Goal: Information Seeking & Learning: Learn about a topic

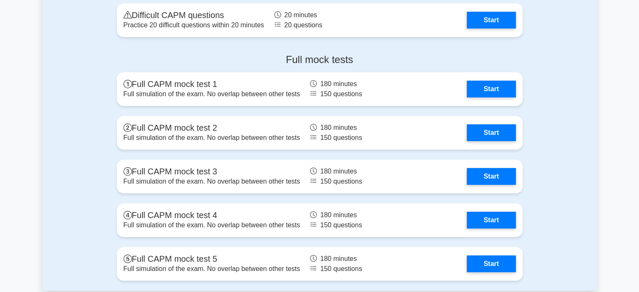
scroll to position [2913, 0]
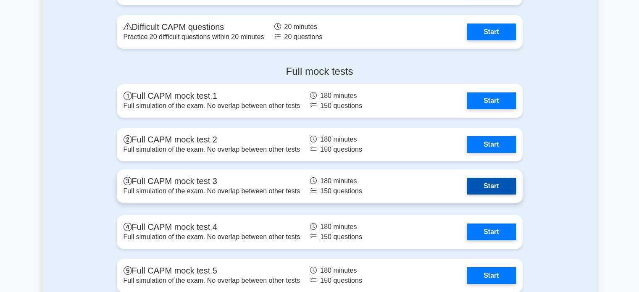
click at [488, 186] on link "Start" at bounding box center [490, 186] width 49 height 17
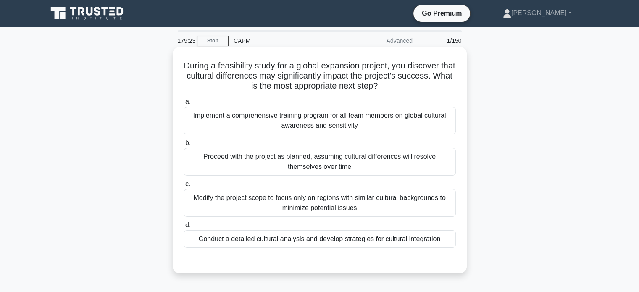
click at [323, 121] on div "Implement a comprehensive training program for all team members on global cultu…" at bounding box center [319, 121] width 272 height 28
click at [183, 105] on input "a. Implement a comprehensive training program for all team members on global cu…" at bounding box center [183, 101] width 0 height 5
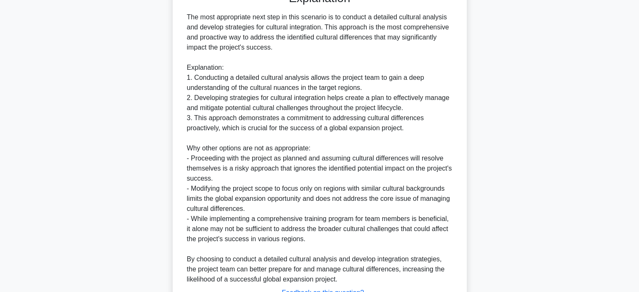
scroll to position [337, 0]
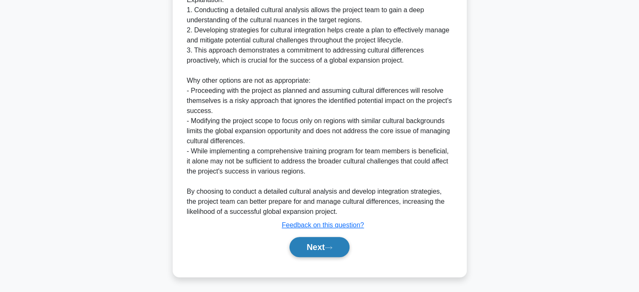
click at [324, 247] on button "Next" at bounding box center [319, 247] width 60 height 20
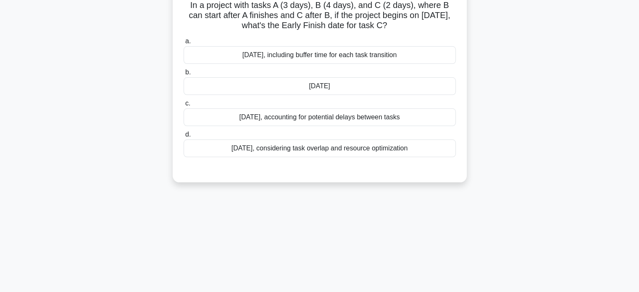
scroll to position [0, 0]
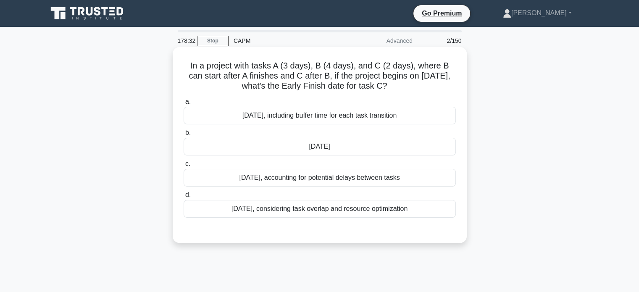
click at [340, 151] on div "[DATE]" at bounding box center [319, 147] width 272 height 18
click at [183, 136] on input "b. [DATE]" at bounding box center [183, 132] width 0 height 5
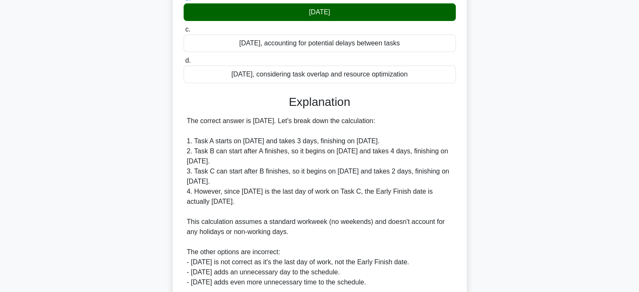
scroll to position [235, 0]
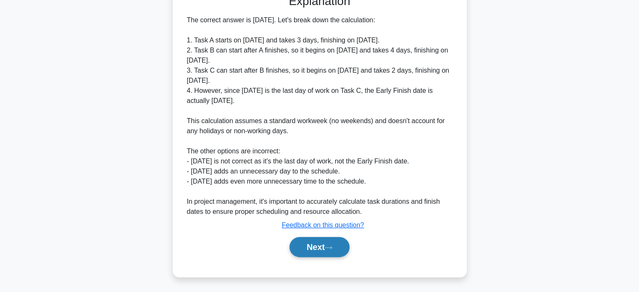
click at [327, 248] on button "Next" at bounding box center [319, 247] width 60 height 20
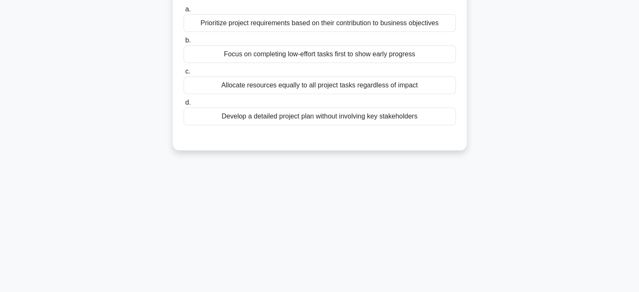
scroll to position [0, 0]
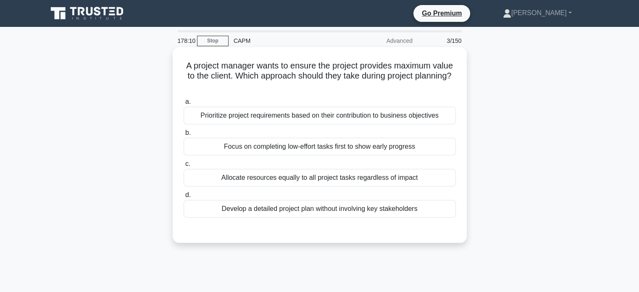
click at [396, 114] on div "Prioritize project requirements based on their contribution to business objecti…" at bounding box center [319, 116] width 272 height 18
click at [183, 105] on input "a. Prioritize project requirements based on their contribution to business obje…" at bounding box center [183, 101] width 0 height 5
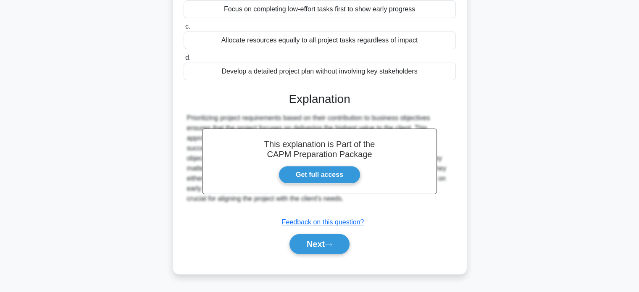
scroll to position [162, 0]
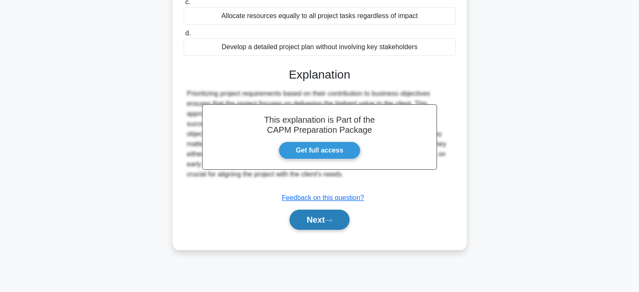
click at [325, 221] on button "Next" at bounding box center [319, 219] width 60 height 20
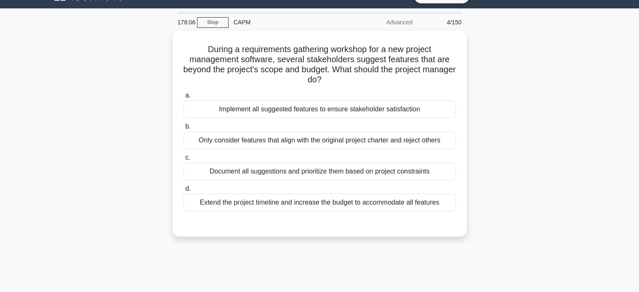
scroll to position [0, 0]
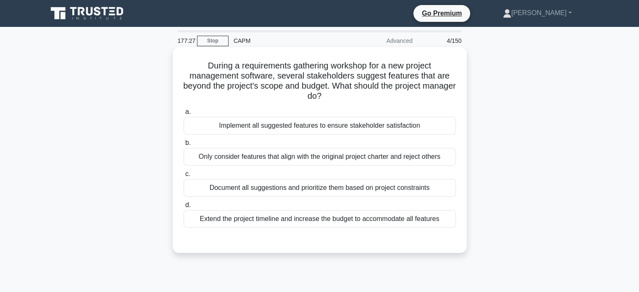
click at [343, 190] on div "Document all suggestions and prioritize them based on project constraints" at bounding box center [319, 188] width 272 height 18
click at [183, 177] on input "c. Document all suggestions and prioritize them based on project constraints" at bounding box center [183, 173] width 0 height 5
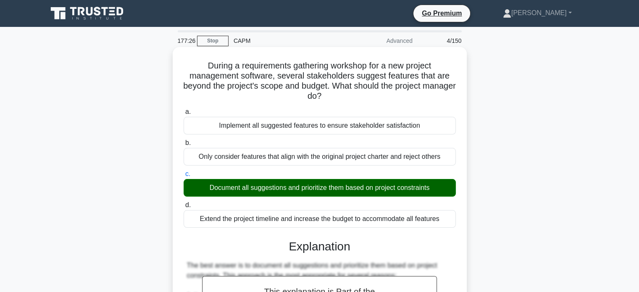
scroll to position [285, 0]
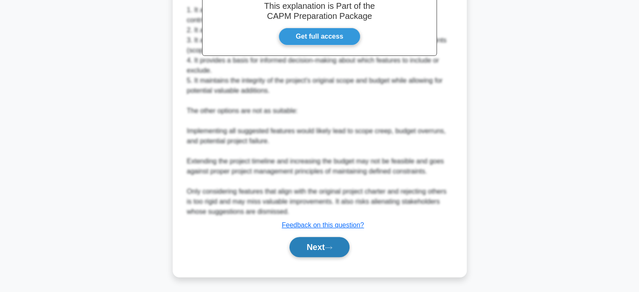
click at [325, 243] on button "Next" at bounding box center [319, 247] width 60 height 20
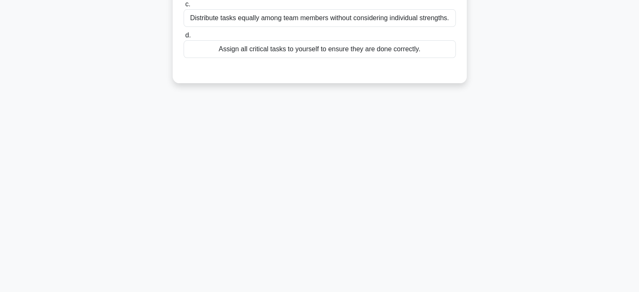
scroll to position [0, 0]
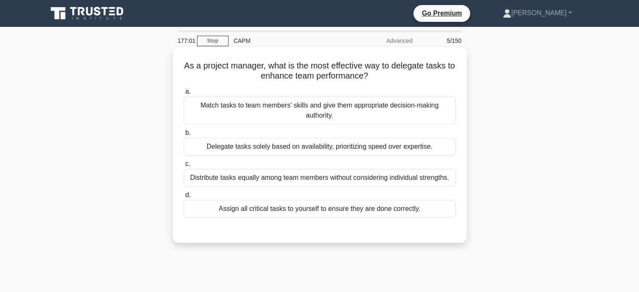
click at [338, 114] on div "Match tasks to team members' skills and give them appropriate decision-making a…" at bounding box center [319, 111] width 272 height 28
click at [183, 94] on input "a. Match tasks to team members' skills and give them appropriate decision-makin…" at bounding box center [183, 91] width 0 height 5
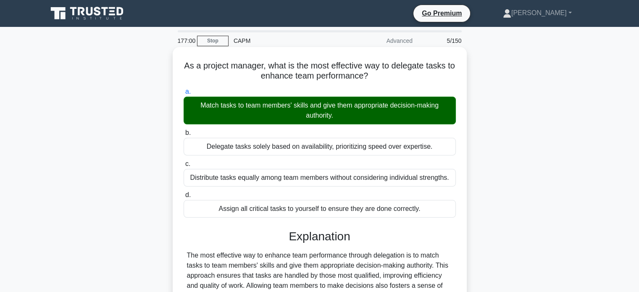
scroll to position [162, 0]
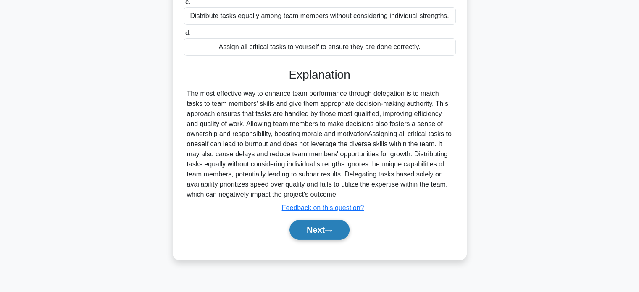
click at [319, 230] on button "Next" at bounding box center [319, 230] width 60 height 20
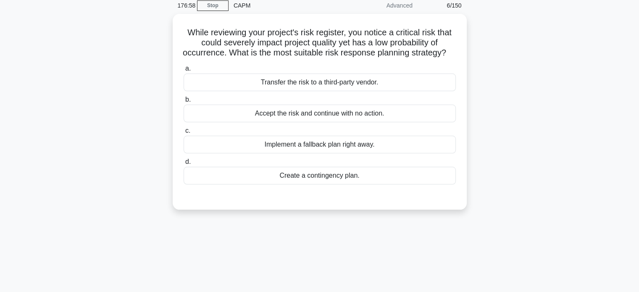
scroll to position [0, 0]
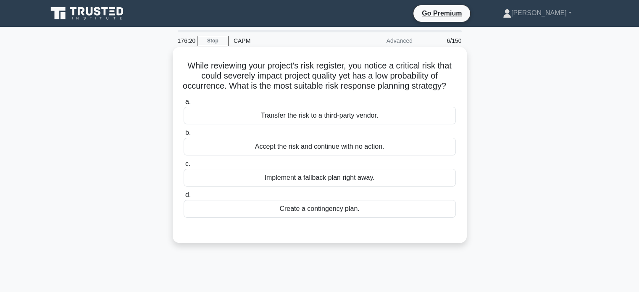
click at [320, 217] on div "Create a contingency plan." at bounding box center [319, 209] width 272 height 18
click at [183, 198] on input "d. Create a contingency plan." at bounding box center [183, 194] width 0 height 5
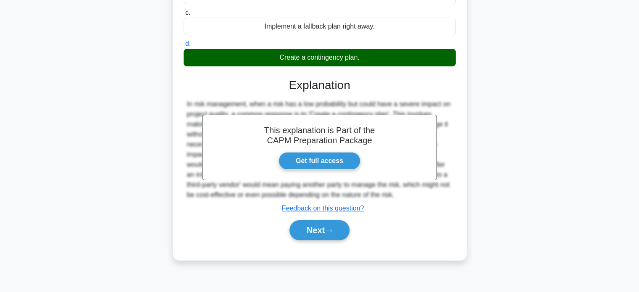
scroll to position [162, 0]
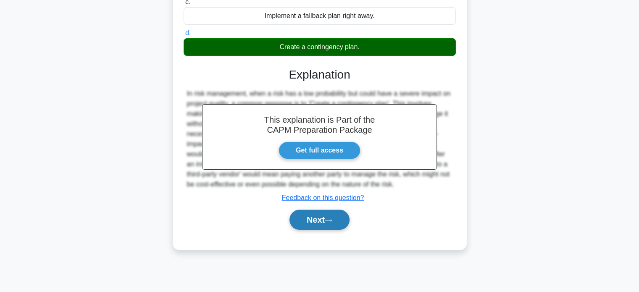
click at [323, 228] on button "Next" at bounding box center [319, 219] width 60 height 20
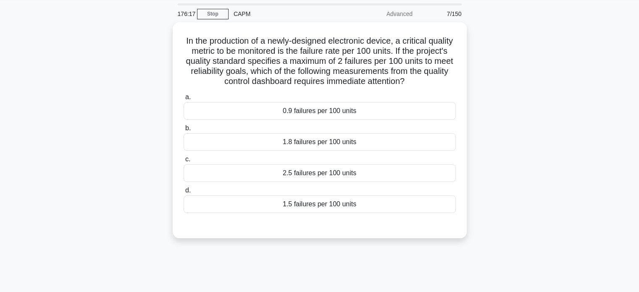
scroll to position [0, 0]
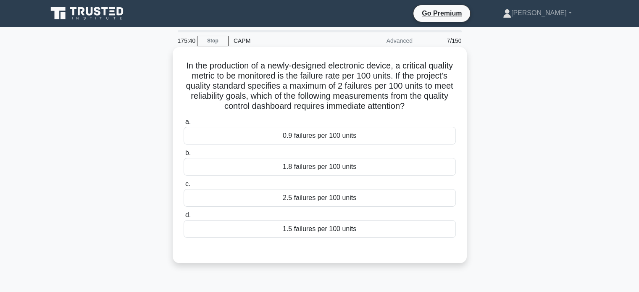
click at [332, 196] on div "2.5 failures per 100 units" at bounding box center [319, 198] width 272 height 18
click at [183, 187] on input "c. 2.5 failures per 100 units" at bounding box center [183, 183] width 0 height 5
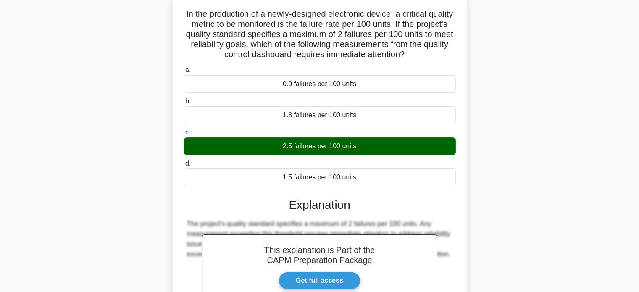
scroll to position [162, 0]
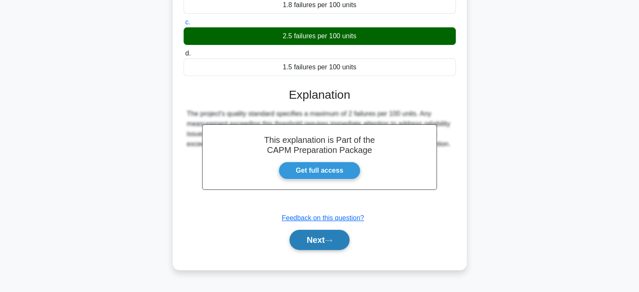
click at [310, 245] on button "Next" at bounding box center [319, 240] width 60 height 20
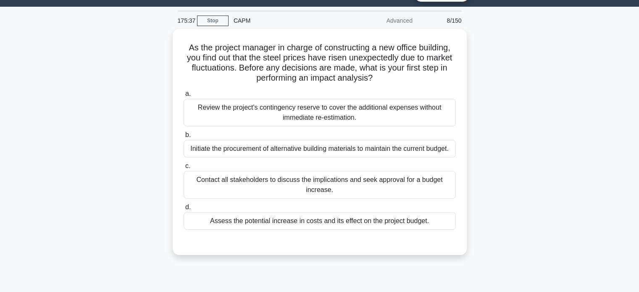
scroll to position [0, 0]
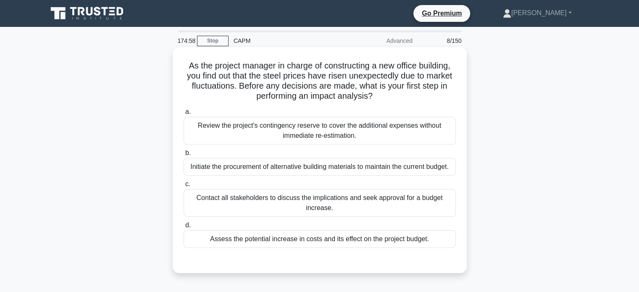
click at [354, 238] on div "Assess the potential increase in costs and its effect on the project budget." at bounding box center [319, 239] width 272 height 18
click at [183, 228] on input "d. Assess the potential increase in costs and its effect on the project budget." at bounding box center [183, 224] width 0 height 5
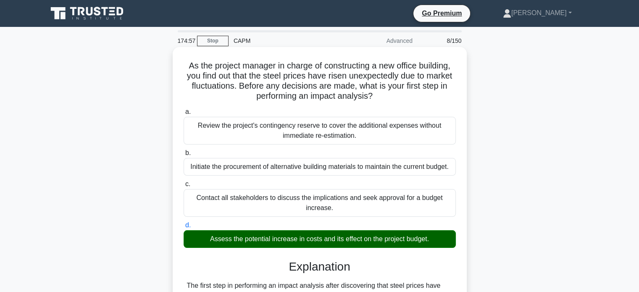
scroll to position [195, 0]
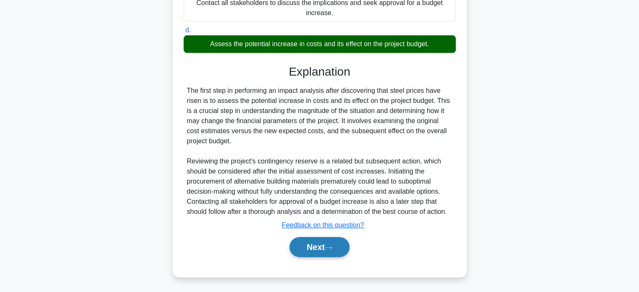
click at [320, 249] on button "Next" at bounding box center [319, 247] width 60 height 20
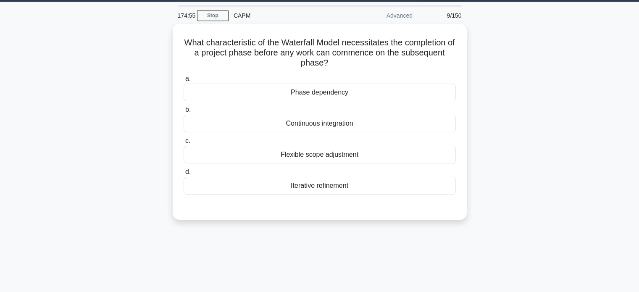
scroll to position [0, 0]
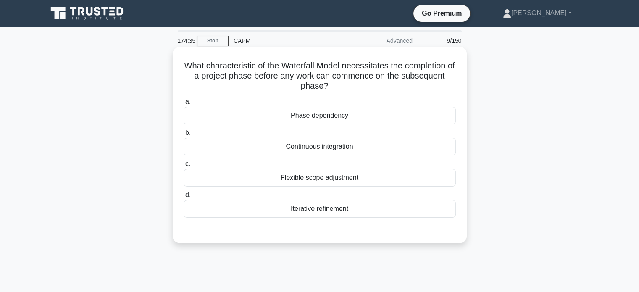
click at [313, 114] on div "Phase dependency" at bounding box center [319, 116] width 272 height 18
click at [183, 105] on input "a. Phase dependency" at bounding box center [183, 101] width 0 height 5
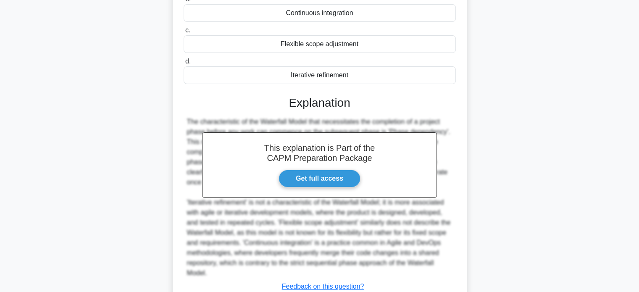
scroll to position [195, 0]
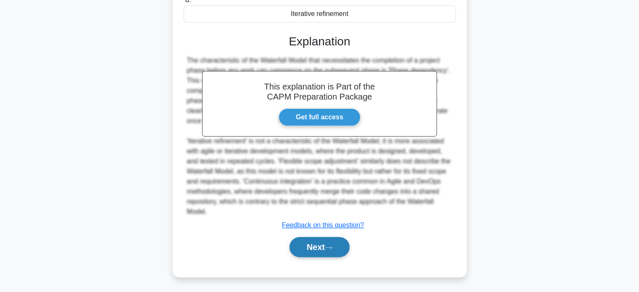
click at [322, 246] on button "Next" at bounding box center [319, 247] width 60 height 20
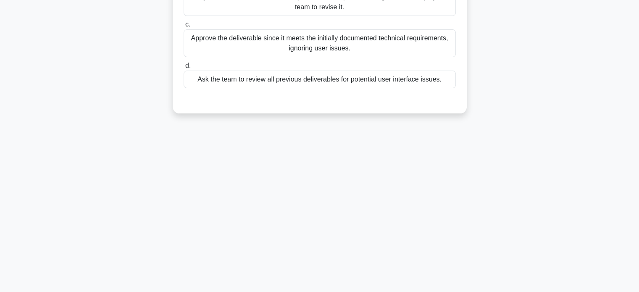
scroll to position [0, 0]
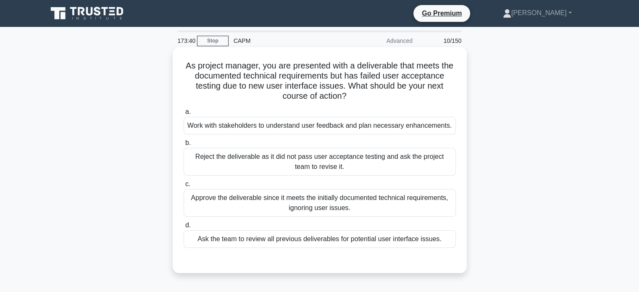
click at [371, 129] on div "Work with stakeholders to understand user feedback and plan necessary enhanceme…" at bounding box center [319, 126] width 272 height 18
click at [183, 115] on input "a. Work with stakeholders to understand user feedback and plan necessary enhanc…" at bounding box center [183, 111] width 0 height 5
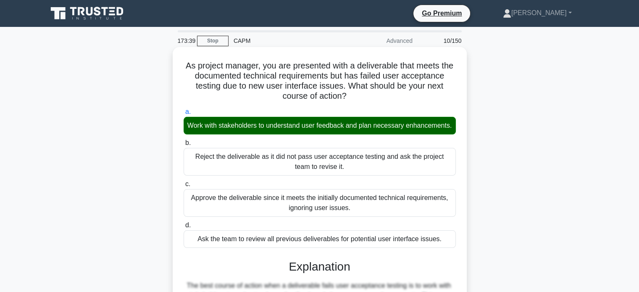
scroll to position [195, 0]
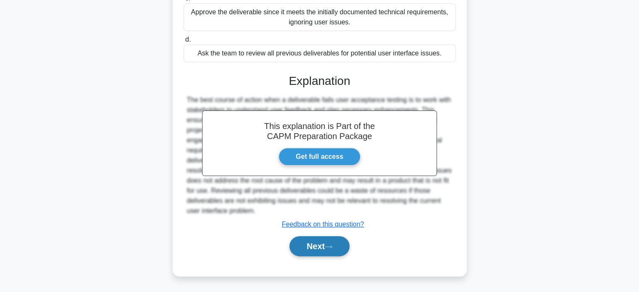
click at [319, 249] on button "Next" at bounding box center [319, 246] width 60 height 20
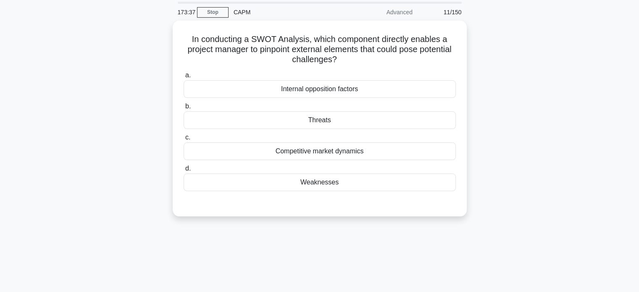
scroll to position [0, 0]
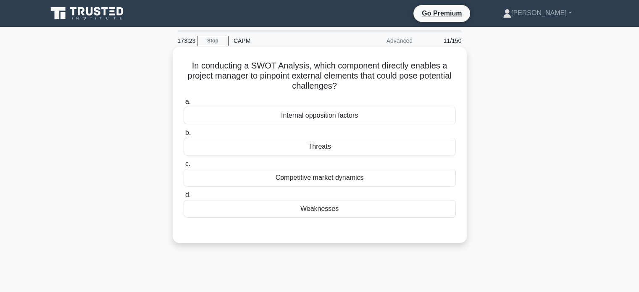
click at [319, 149] on div "Threats" at bounding box center [319, 147] width 272 height 18
click at [183, 136] on input "b. Threats" at bounding box center [183, 132] width 0 height 5
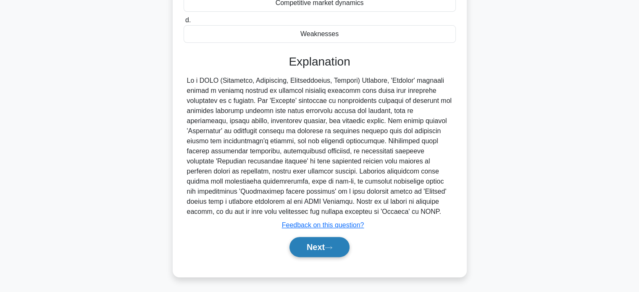
click at [315, 252] on button "Next" at bounding box center [319, 247] width 60 height 20
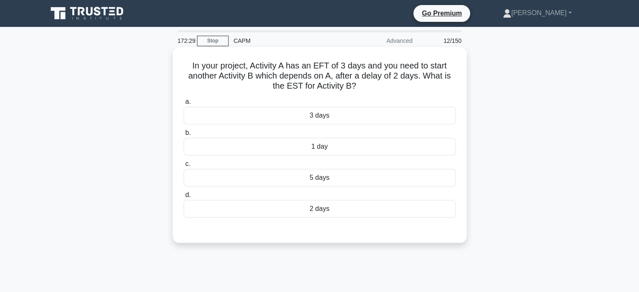
click at [311, 148] on div "1 day" at bounding box center [319, 147] width 272 height 18
click at [183, 136] on input "b. 1 day" at bounding box center [183, 132] width 0 height 5
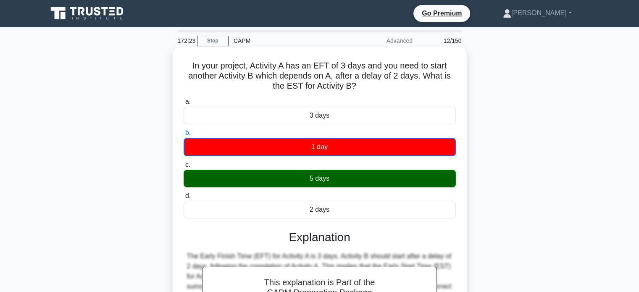
drag, startPoint x: 359, startPoint y: 87, endPoint x: 185, endPoint y: 69, distance: 175.5
click at [185, 69] on h5 "In your project, Activity A has an EFT of 3 days and you need to start another …" at bounding box center [320, 75] width 274 height 31
copy h5 "In your project, Activity A has an EFT of 3 days and you need to start another …"
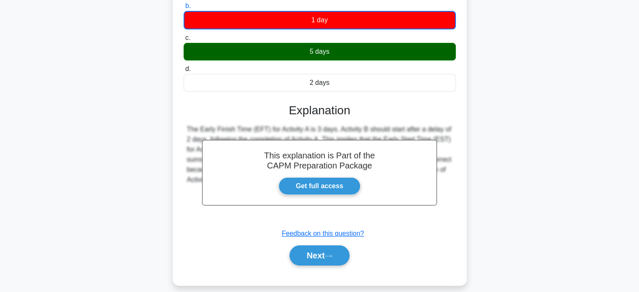
scroll to position [162, 0]
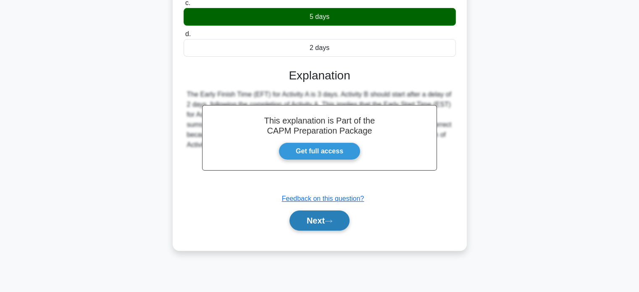
click at [318, 222] on button "Next" at bounding box center [319, 220] width 60 height 20
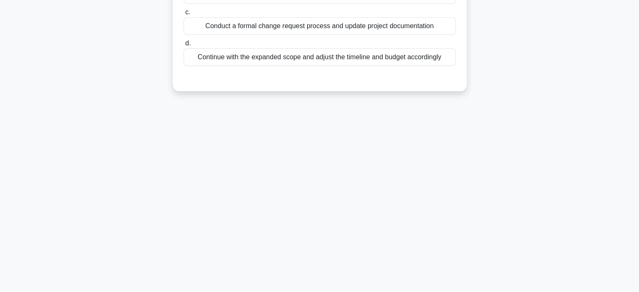
scroll to position [0, 0]
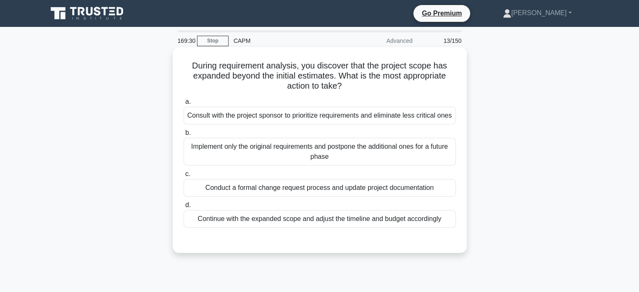
click at [312, 117] on div "Consult with the project sponsor to prioritize requirements and eliminate less …" at bounding box center [319, 116] width 272 height 18
click at [183, 105] on input "a. Consult with the project sponsor to prioritize requirements and eliminate le…" at bounding box center [183, 101] width 0 height 5
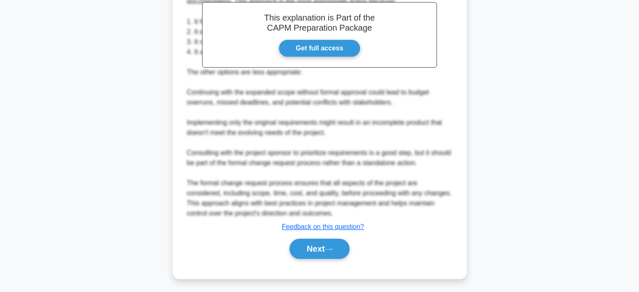
scroll to position [286, 0]
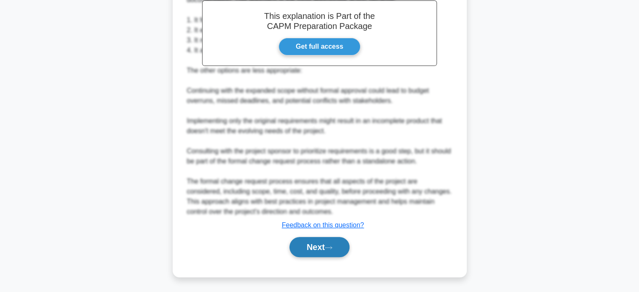
click at [322, 242] on button "Next" at bounding box center [319, 247] width 60 height 20
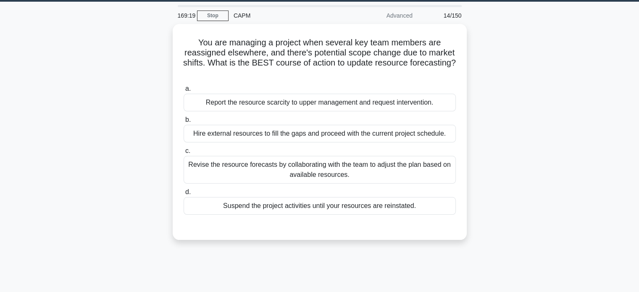
scroll to position [0, 0]
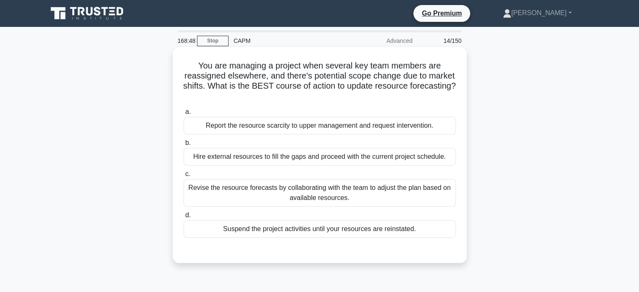
click at [340, 195] on div "Revise the resource forecasts by collaborating with the team to adjust the plan…" at bounding box center [319, 193] width 272 height 28
click at [183, 177] on input "c. Revise the resource forecasts by collaborating with the team to adjust the p…" at bounding box center [183, 173] width 0 height 5
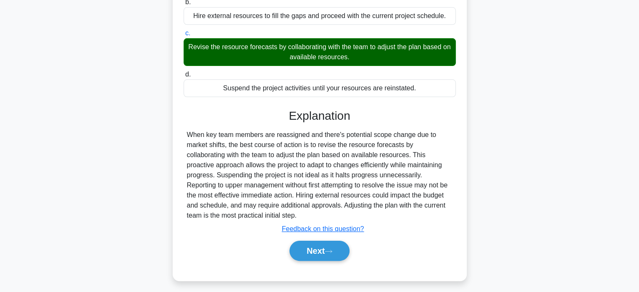
scroll to position [162, 0]
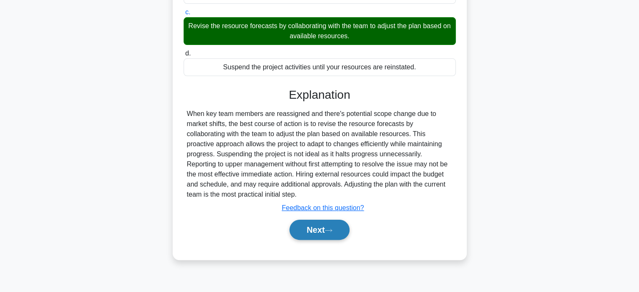
click at [324, 230] on button "Next" at bounding box center [319, 230] width 60 height 20
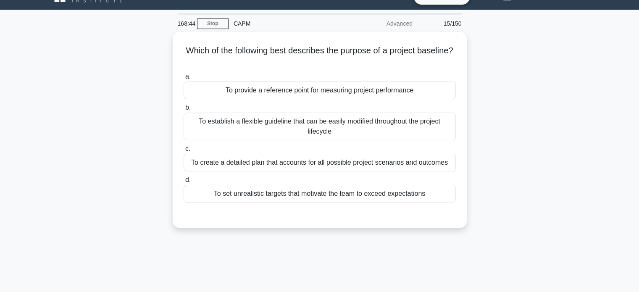
scroll to position [0, 0]
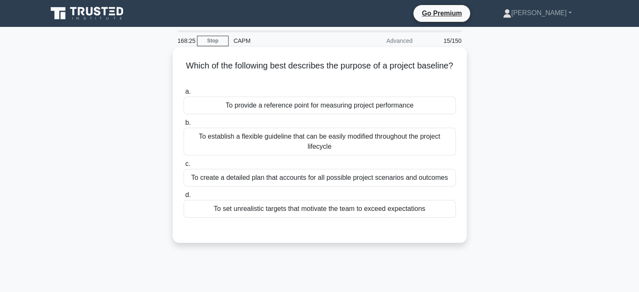
click at [333, 103] on div "To provide a reference point for measuring project performance" at bounding box center [319, 106] width 272 height 18
click at [183, 94] on input "a. To provide a reference point for measuring project performance" at bounding box center [183, 91] width 0 height 5
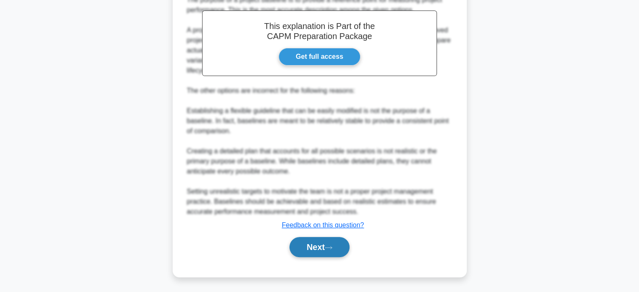
click at [309, 245] on button "Next" at bounding box center [319, 247] width 60 height 20
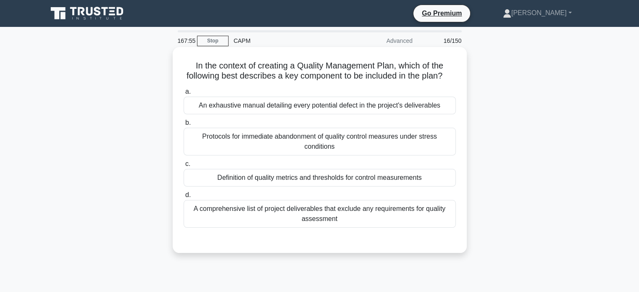
click at [297, 186] on div "Definition of quality metrics and thresholds for control measurements" at bounding box center [319, 178] width 272 height 18
click at [183, 167] on input "c. Definition of quality metrics and thresholds for control measurements" at bounding box center [183, 163] width 0 height 5
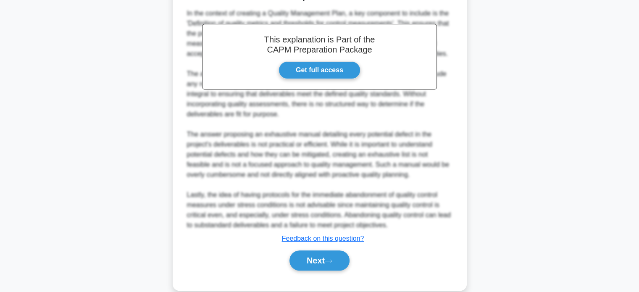
scroll to position [275, 0]
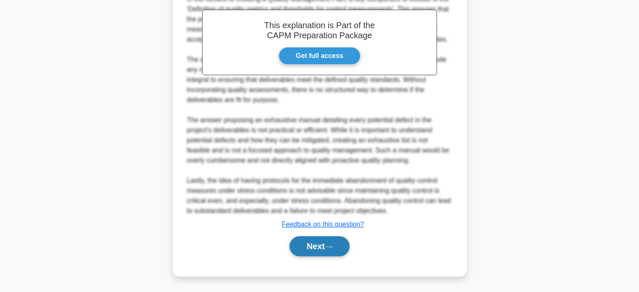
click at [321, 243] on button "Next" at bounding box center [319, 246] width 60 height 20
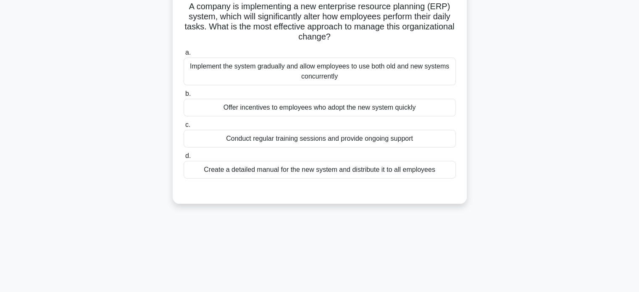
scroll to position [0, 0]
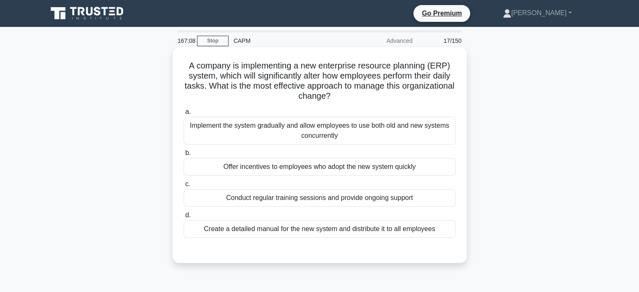
click at [327, 132] on div "Implement the system gradually and allow employees to use both old and new syst…" at bounding box center [319, 131] width 272 height 28
click at [183, 115] on input "a. Implement the system gradually and allow employees to use both old and new s…" at bounding box center [183, 111] width 0 height 5
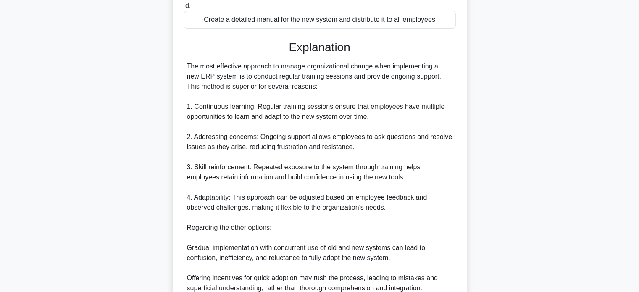
scroll to position [327, 0]
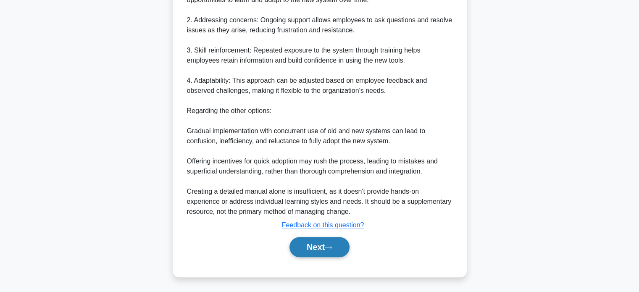
click at [317, 246] on button "Next" at bounding box center [319, 247] width 60 height 20
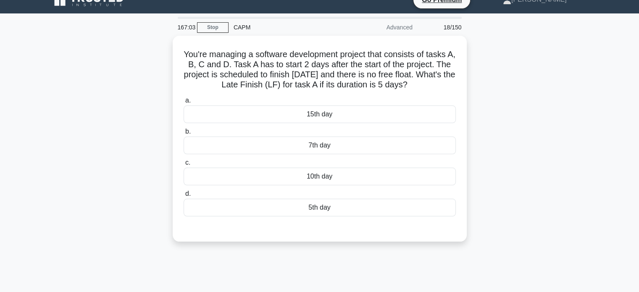
scroll to position [0, 0]
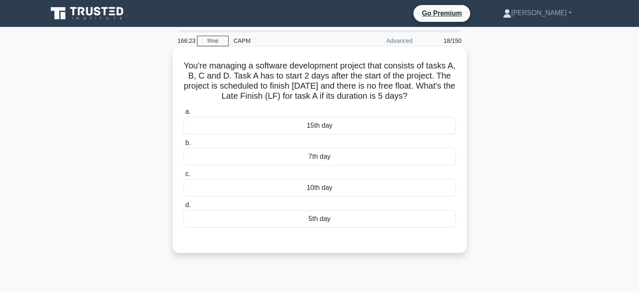
click at [317, 161] on div "7th day" at bounding box center [319, 157] width 272 height 18
click at [183, 146] on input "b. 7th day" at bounding box center [183, 142] width 0 height 5
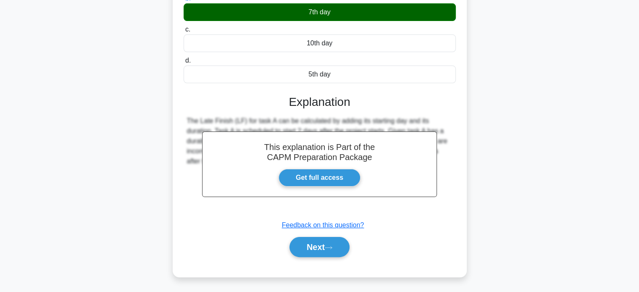
scroll to position [162, 0]
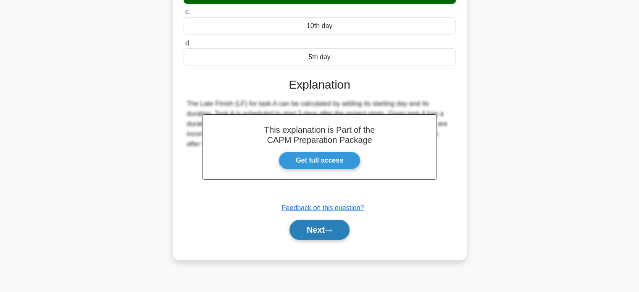
click at [319, 230] on button "Next" at bounding box center [319, 230] width 60 height 20
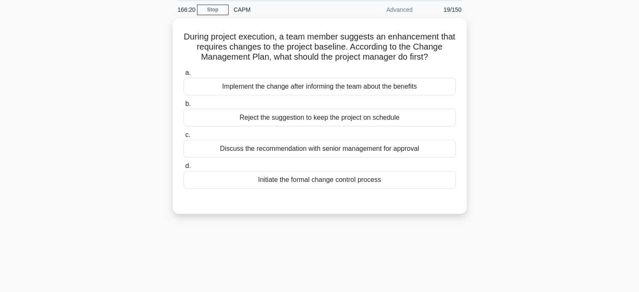
scroll to position [0, 0]
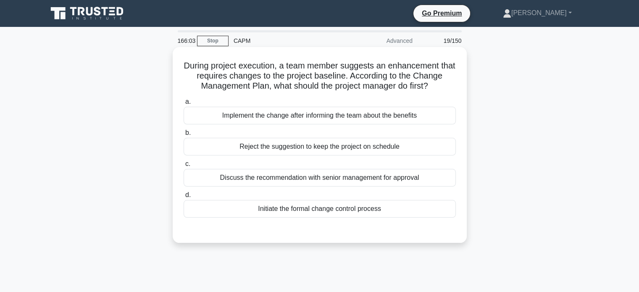
click at [386, 215] on div "Initiate the formal change control process" at bounding box center [319, 209] width 272 height 18
click at [183, 198] on input "d. Initiate the formal change control process" at bounding box center [183, 194] width 0 height 5
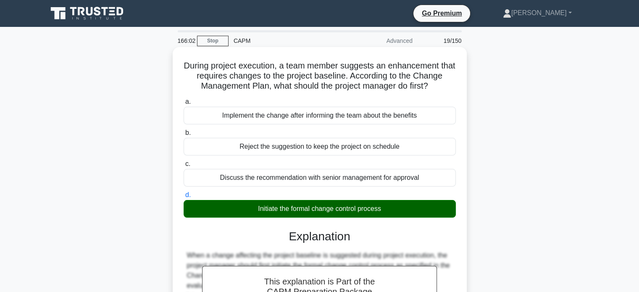
scroll to position [162, 0]
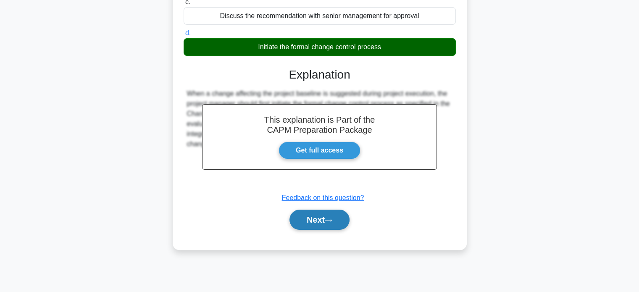
click at [311, 217] on button "Next" at bounding box center [319, 219] width 60 height 20
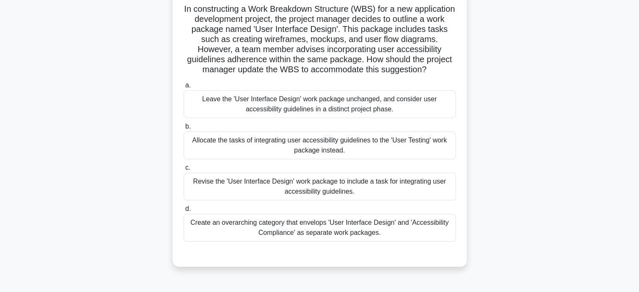
scroll to position [42, 0]
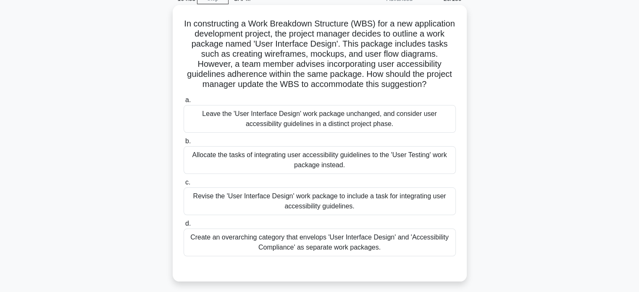
click at [330, 215] on div "Revise the 'User Interface Design' work package to include a task for integrati…" at bounding box center [319, 201] width 272 height 28
click at [183, 185] on input "c. Revise the 'User Interface Design' work package to include a task for integr…" at bounding box center [183, 182] width 0 height 5
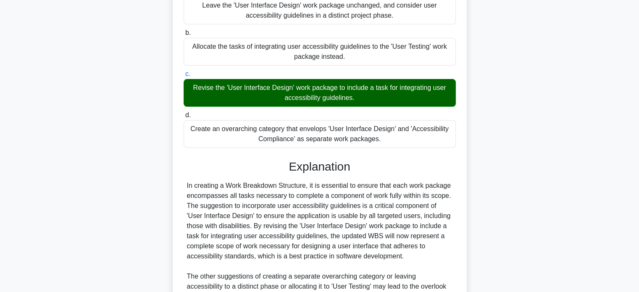
scroll to position [265, 0]
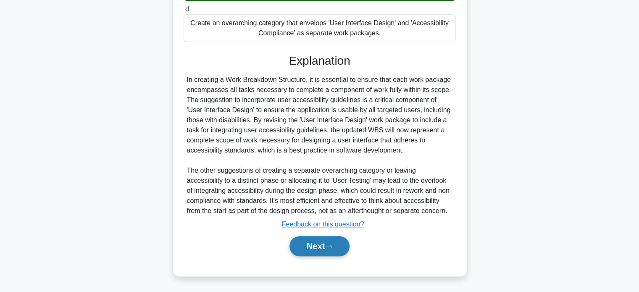
click at [322, 242] on button "Next" at bounding box center [319, 246] width 60 height 20
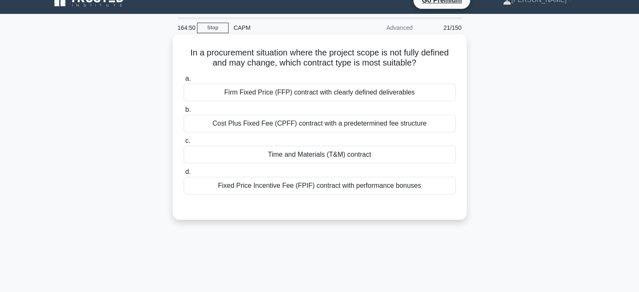
scroll to position [0, 0]
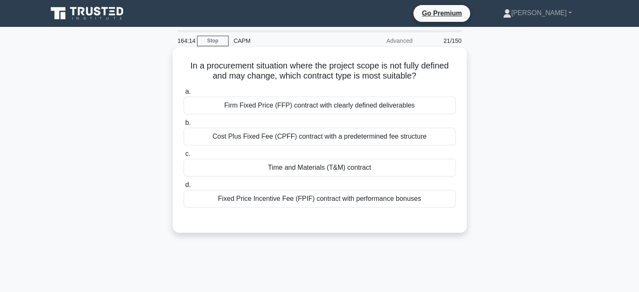
click at [368, 108] on div "Firm Fixed Price (FFP) contract with clearly defined deliverables" at bounding box center [319, 106] width 272 height 18
click at [183, 94] on input "a. Firm Fixed Price (FFP) contract with clearly defined deliverables" at bounding box center [183, 91] width 0 height 5
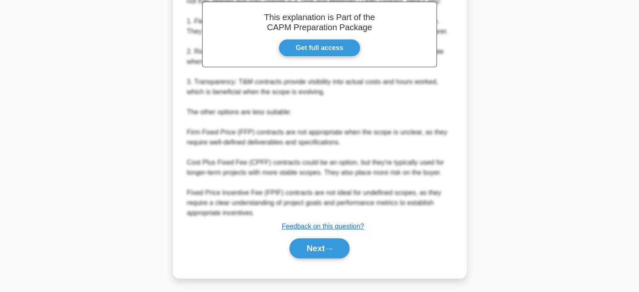
scroll to position [256, 0]
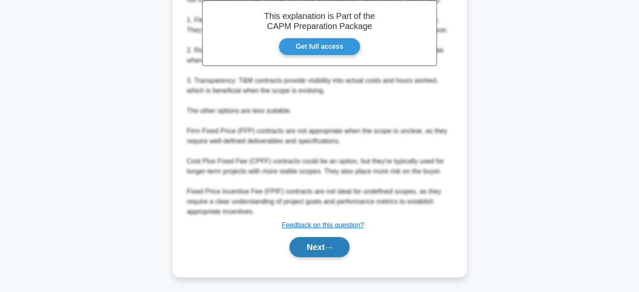
click at [326, 245] on button "Next" at bounding box center [319, 247] width 60 height 20
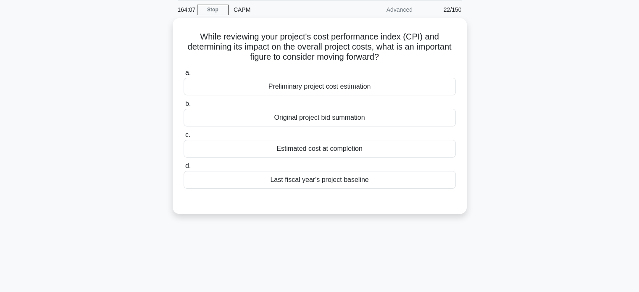
scroll to position [0, 0]
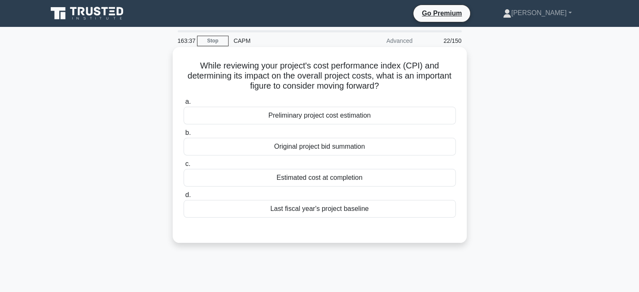
click at [340, 180] on div "Estimated cost at completion" at bounding box center [319, 178] width 272 height 18
click at [183, 167] on input "c. Estimated cost at completion" at bounding box center [183, 163] width 0 height 5
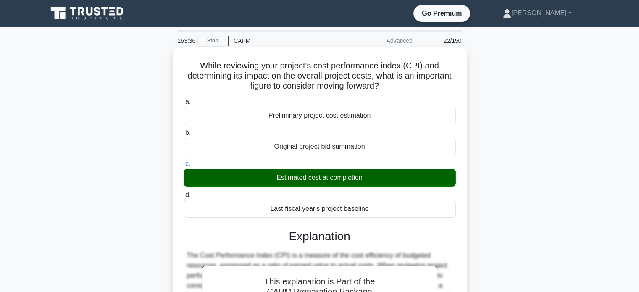
scroll to position [195, 0]
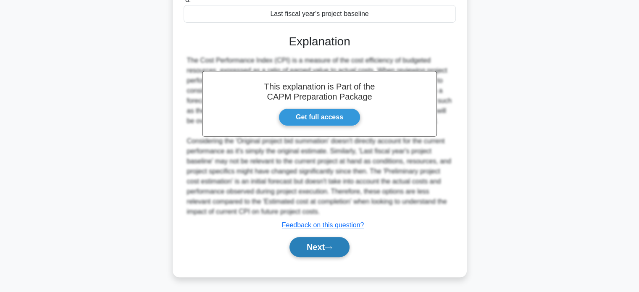
click at [327, 244] on button "Next" at bounding box center [319, 247] width 60 height 20
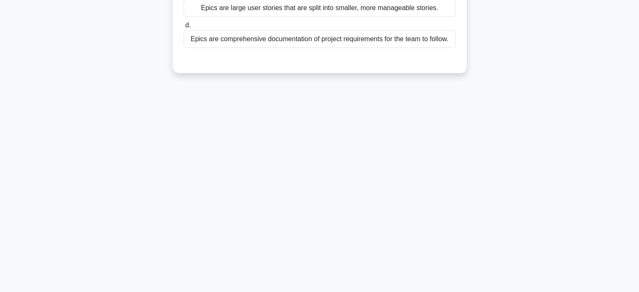
scroll to position [0, 0]
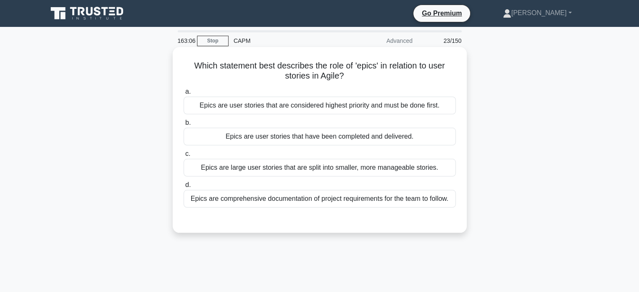
click at [288, 200] on div "Epics are comprehensive documentation of project requirements for the team to f…" at bounding box center [319, 199] width 272 height 18
click at [183, 188] on input "d. Epics are comprehensive documentation of project requirements for the team t…" at bounding box center [183, 184] width 0 height 5
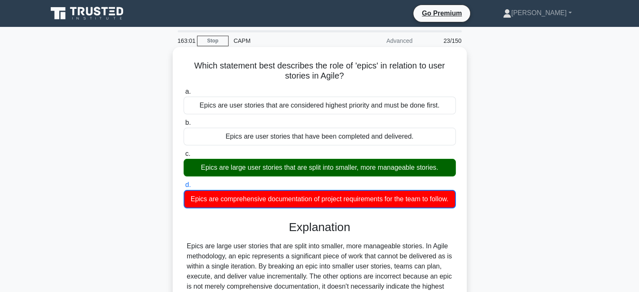
scroll to position [162, 0]
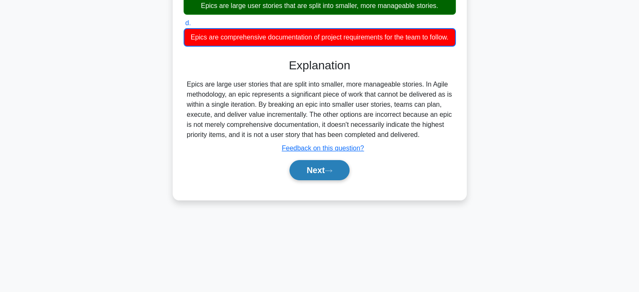
click at [316, 180] on button "Next" at bounding box center [319, 170] width 60 height 20
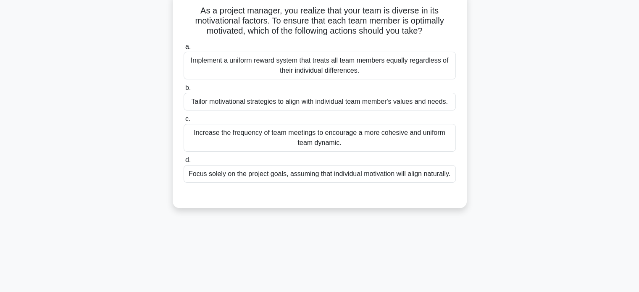
scroll to position [0, 0]
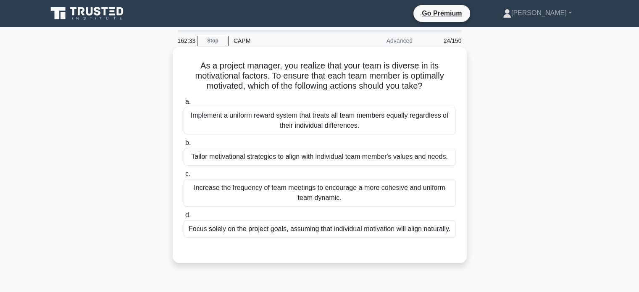
click at [338, 160] on div "Tailor motivational strategies to align with individual team member's values an…" at bounding box center [319, 157] width 272 height 18
click at [183, 146] on input "b. Tailor motivational strategies to align with individual team member's values…" at bounding box center [183, 142] width 0 height 5
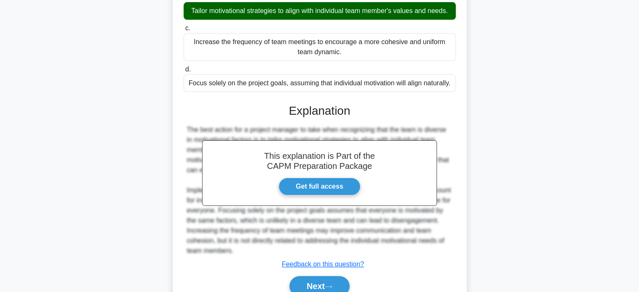
scroll to position [185, 0]
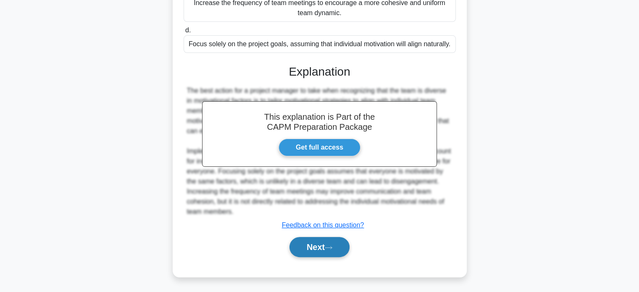
click at [327, 248] on button "Next" at bounding box center [319, 247] width 60 height 20
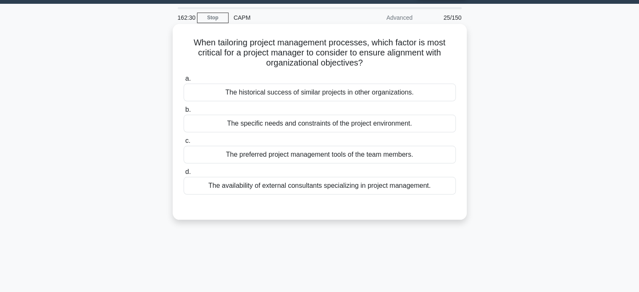
scroll to position [0, 0]
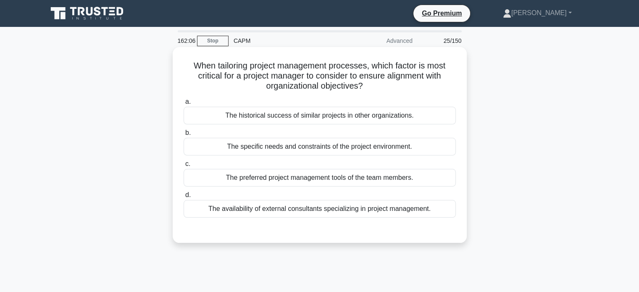
click at [360, 149] on div "The specific needs and constraints of the project environment." at bounding box center [319, 147] width 272 height 18
click at [183, 136] on input "b. The specific needs and constraints of the project environment." at bounding box center [183, 132] width 0 height 5
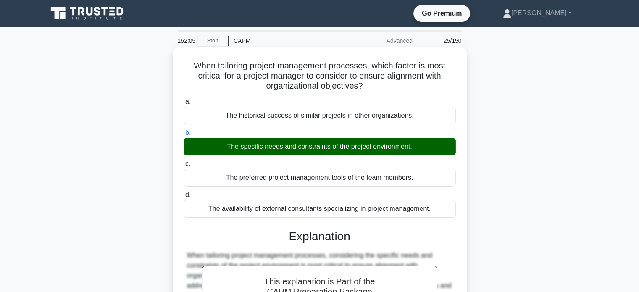
scroll to position [162, 0]
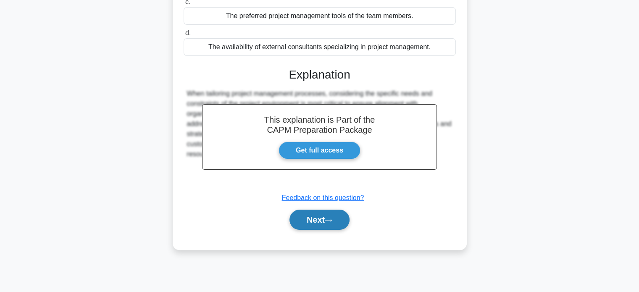
click at [328, 221] on icon at bounding box center [328, 220] width 8 height 5
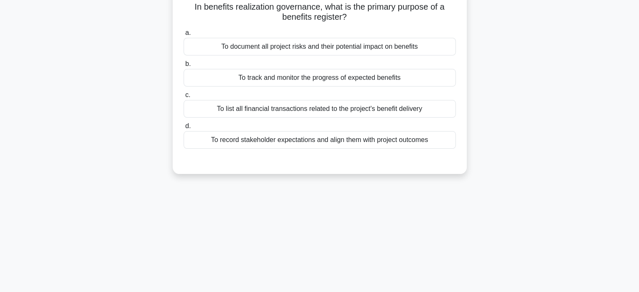
scroll to position [0, 0]
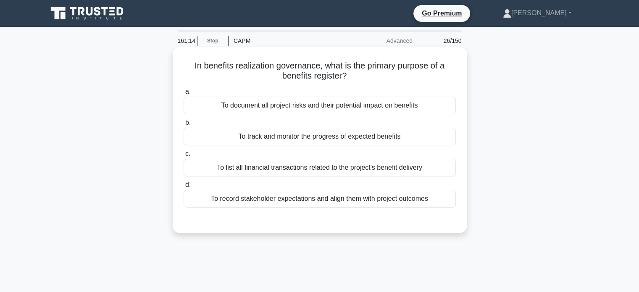
click at [345, 137] on div "To track and monitor the progress of expected benefits" at bounding box center [319, 137] width 272 height 18
click at [183, 126] on input "b. To track and monitor the progress of expected benefits" at bounding box center [183, 122] width 0 height 5
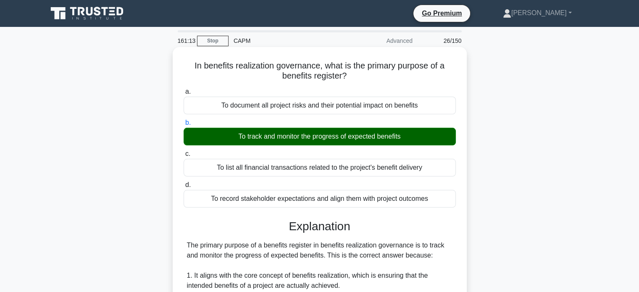
scroll to position [294, 0]
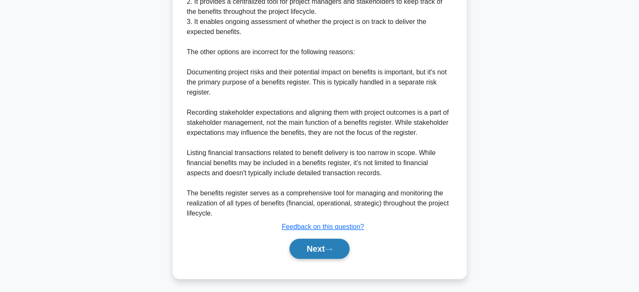
click at [318, 249] on button "Next" at bounding box center [319, 248] width 60 height 20
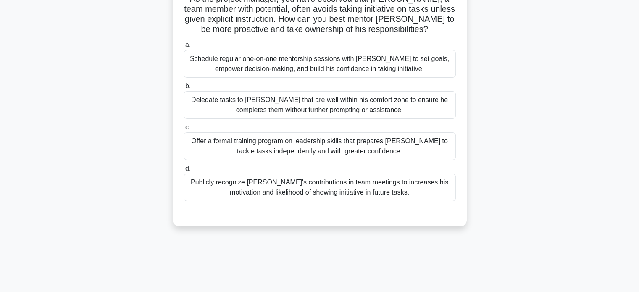
scroll to position [0, 0]
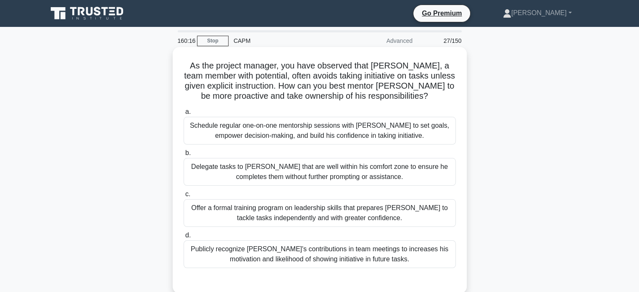
click at [376, 135] on div "Schedule regular one-on-one mentorship sessions with [PERSON_NAME] to set goals…" at bounding box center [319, 131] width 272 height 28
click at [183, 115] on input "a. Schedule regular one-on-one mentorship sessions with [PERSON_NAME] to set go…" at bounding box center [183, 111] width 0 height 5
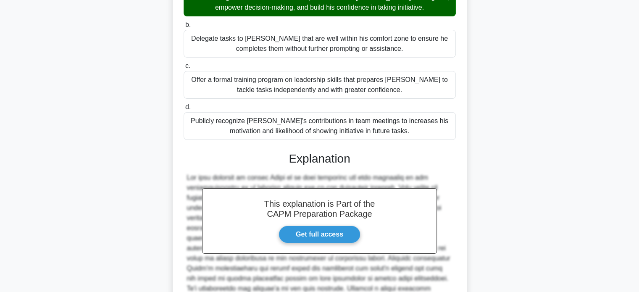
scroll to position [245, 0]
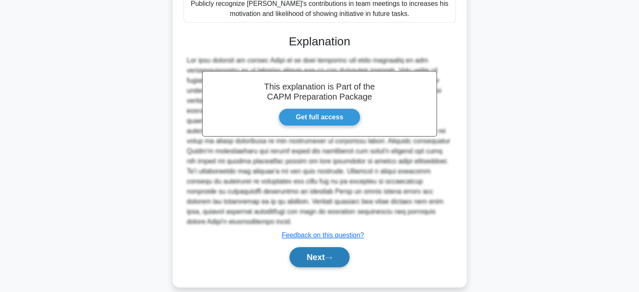
click at [317, 247] on button "Next" at bounding box center [319, 257] width 60 height 20
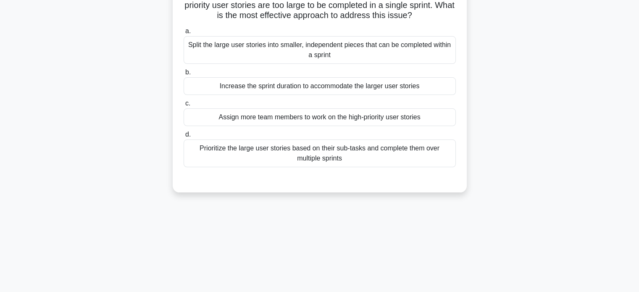
scroll to position [0, 0]
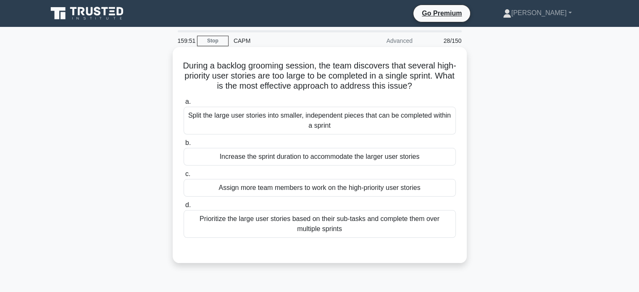
click at [350, 117] on div "Split the large user stories into smaller, independent pieces that can be compl…" at bounding box center [319, 121] width 272 height 28
click at [183, 105] on input "a. Split the large user stories into smaller, independent pieces that can be co…" at bounding box center [183, 101] width 0 height 5
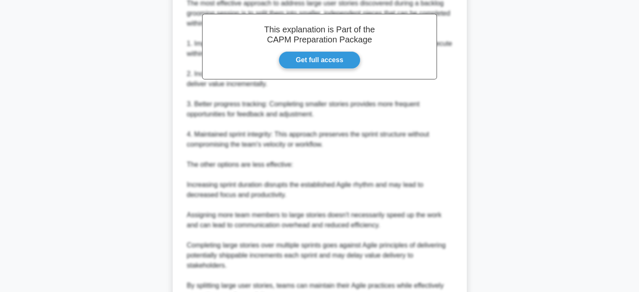
scroll to position [356, 0]
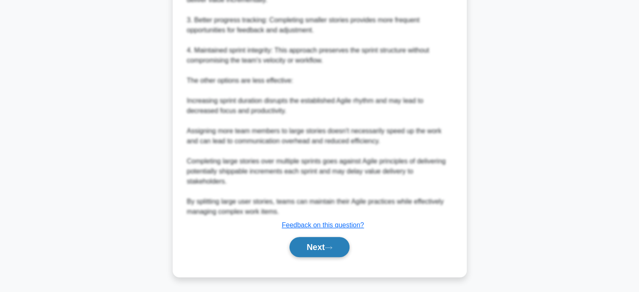
click at [316, 245] on button "Next" at bounding box center [319, 247] width 60 height 20
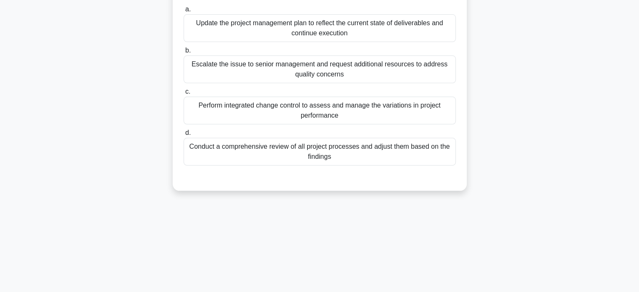
scroll to position [0, 0]
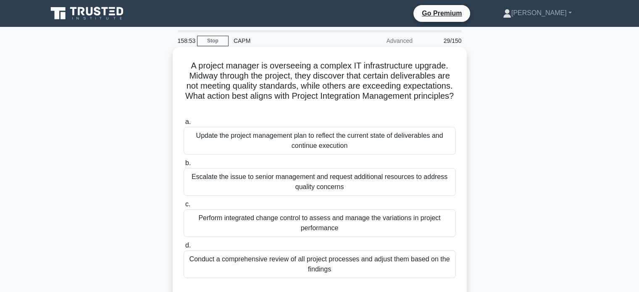
click at [387, 222] on div "Perform integrated change control to assess and manage the variations in projec…" at bounding box center [319, 223] width 272 height 28
click at [183, 207] on input "c. Perform integrated change control to assess and manage the variations in pro…" at bounding box center [183, 203] width 0 height 5
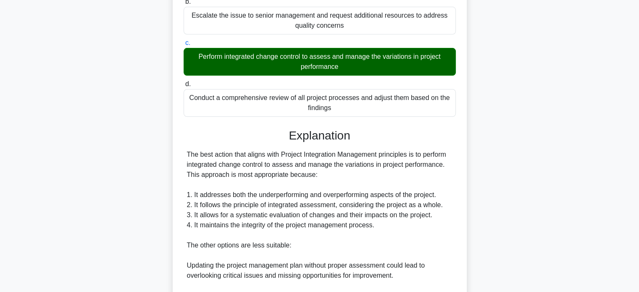
scroll to position [294, 0]
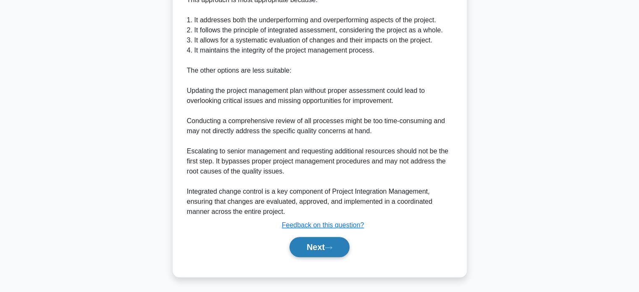
click at [324, 249] on button "Next" at bounding box center [319, 247] width 60 height 20
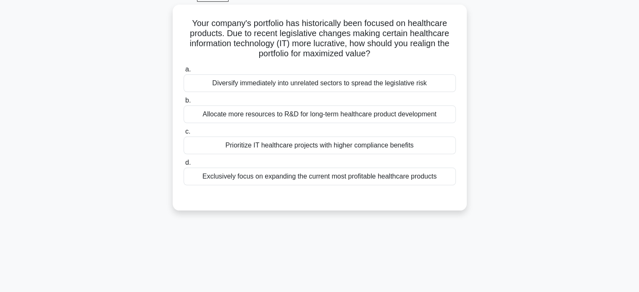
scroll to position [0, 0]
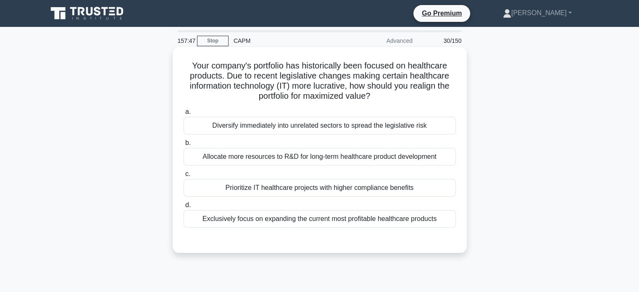
click at [339, 189] on div "Prioritize IT healthcare projects with higher compliance benefits" at bounding box center [319, 188] width 272 height 18
click at [183, 177] on input "c. Prioritize IT healthcare projects with higher compliance benefits" at bounding box center [183, 173] width 0 height 5
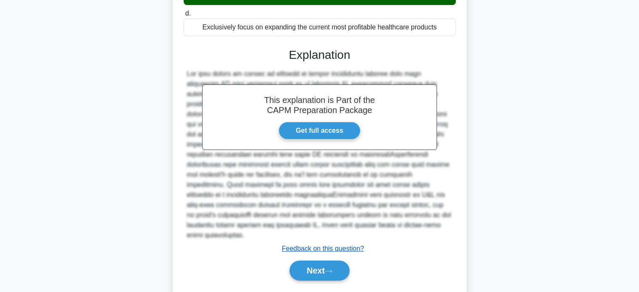
scroll to position [205, 0]
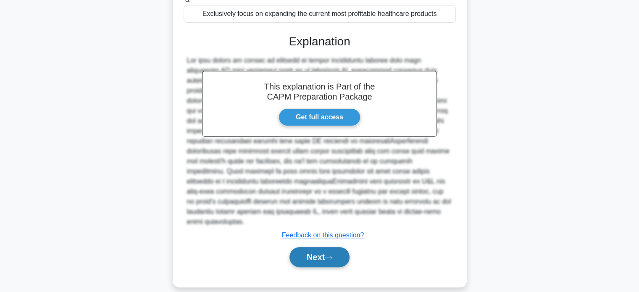
click at [323, 247] on button "Next" at bounding box center [319, 257] width 60 height 20
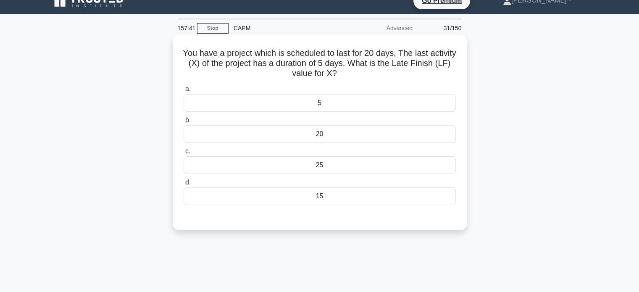
scroll to position [0, 0]
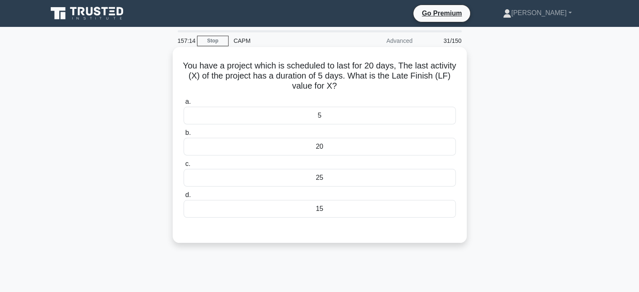
click at [339, 147] on div "20" at bounding box center [319, 147] width 272 height 18
click at [183, 136] on input "b. 20" at bounding box center [183, 132] width 0 height 5
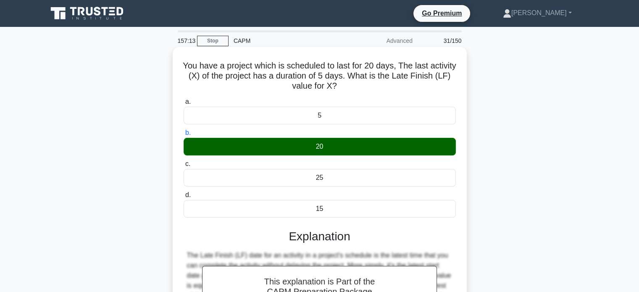
scroll to position [162, 0]
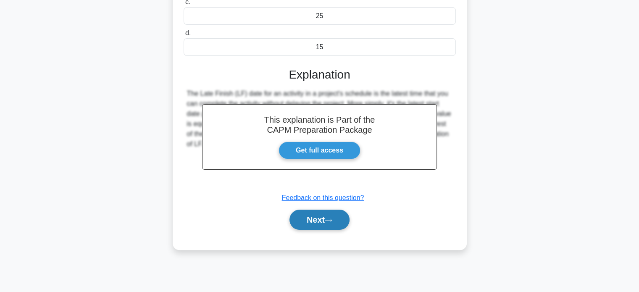
click at [317, 223] on button "Next" at bounding box center [319, 219] width 60 height 20
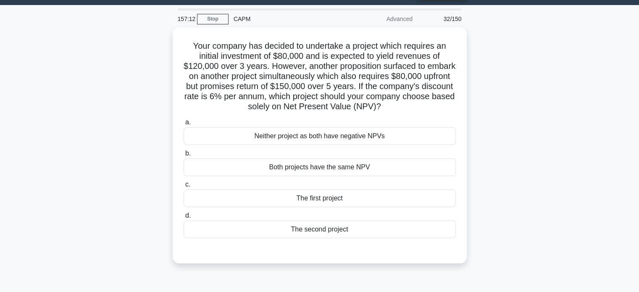
scroll to position [0, 0]
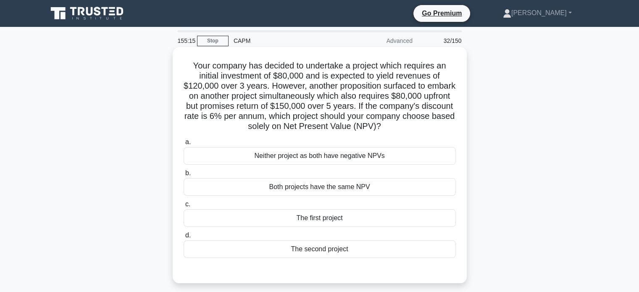
click at [322, 218] on div "The first project" at bounding box center [319, 218] width 272 height 18
click at [183, 207] on input "c. The first project" at bounding box center [183, 203] width 0 height 5
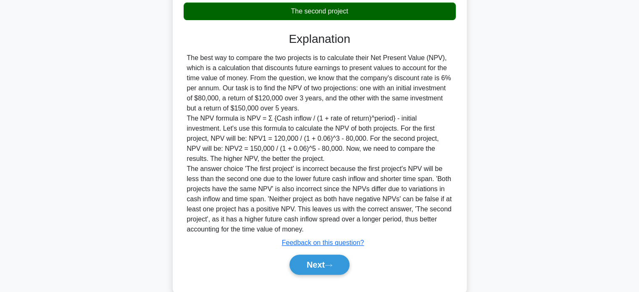
scroll to position [256, 0]
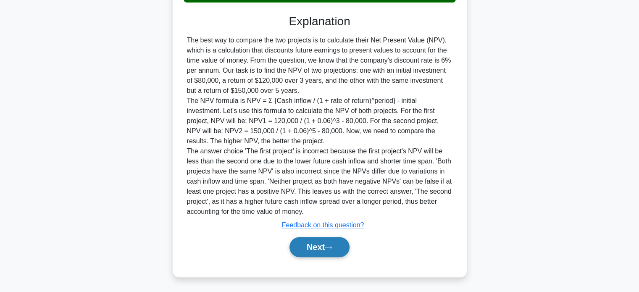
click at [319, 249] on button "Next" at bounding box center [319, 247] width 60 height 20
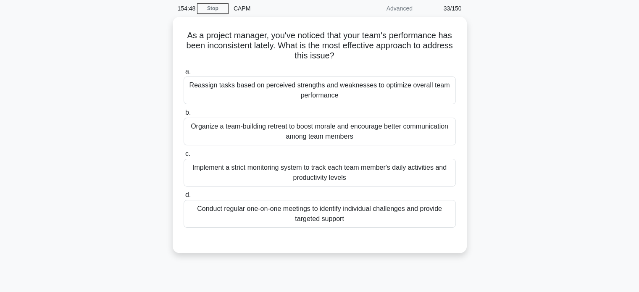
scroll to position [0, 0]
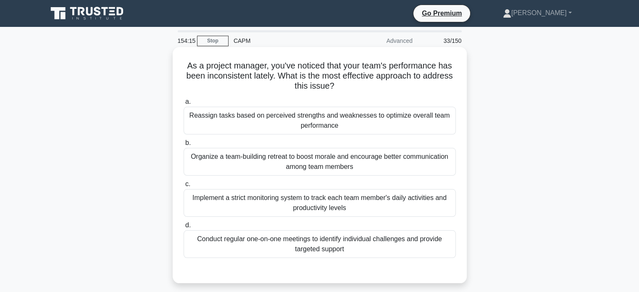
click at [370, 239] on div "Conduct regular one-on-one meetings to identify individual challenges and provi…" at bounding box center [319, 244] width 272 height 28
click at [183, 228] on input "d. Conduct regular one-on-one meetings to identify individual challenges and pr…" at bounding box center [183, 224] width 0 height 5
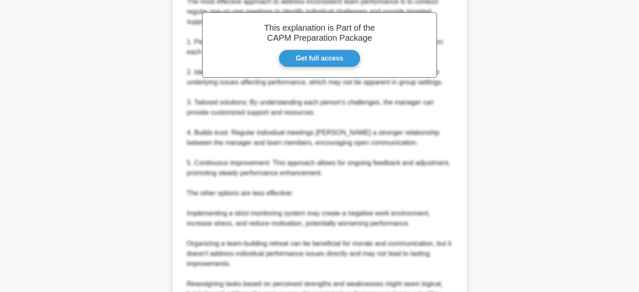
scroll to position [386, 0]
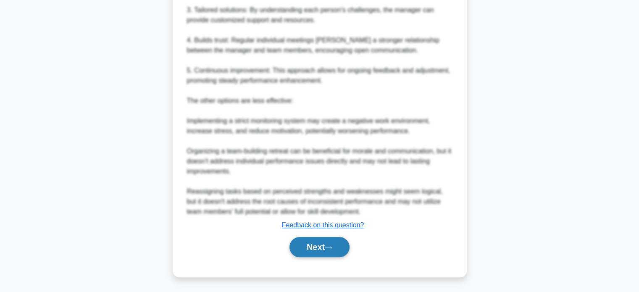
click at [324, 243] on button "Next" at bounding box center [319, 247] width 60 height 20
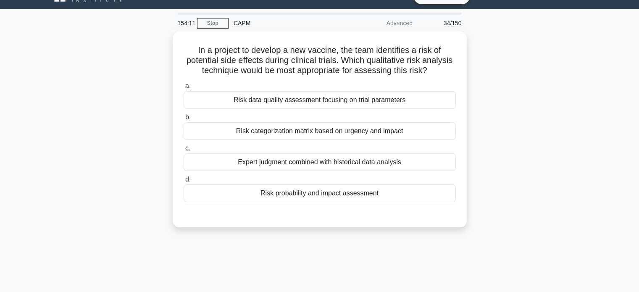
scroll to position [0, 0]
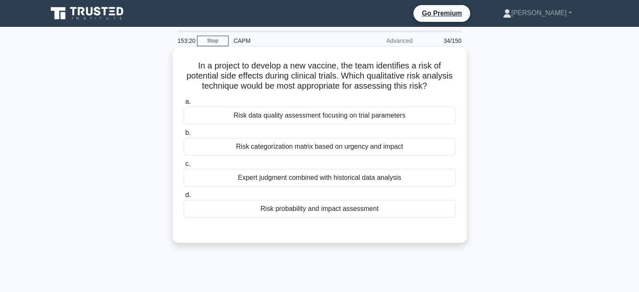
click at [345, 124] on div "Risk data quality assessment focusing on trial parameters" at bounding box center [319, 116] width 272 height 18
click at [183, 105] on input "a. Risk data quality assessment focusing on trial parameters" at bounding box center [183, 101] width 0 height 5
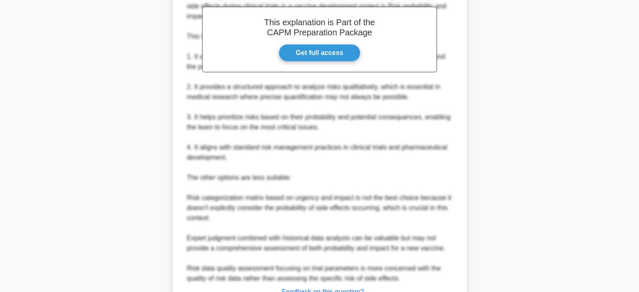
scroll to position [336, 0]
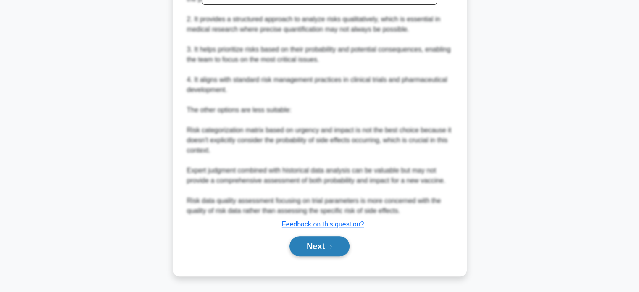
click at [319, 249] on button "Next" at bounding box center [319, 246] width 60 height 20
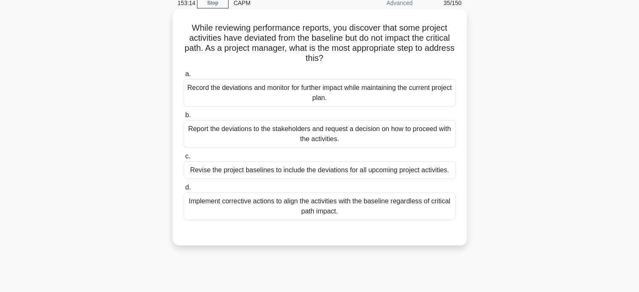
scroll to position [0, 0]
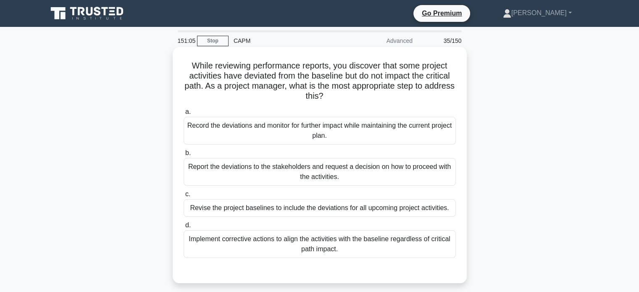
click at [344, 127] on div "Record the deviations and monitor for further impact while maintaining the curr…" at bounding box center [319, 131] width 272 height 28
click at [183, 115] on input "a. Record the deviations and monitor for further impact while maintaining the c…" at bounding box center [183, 111] width 0 height 5
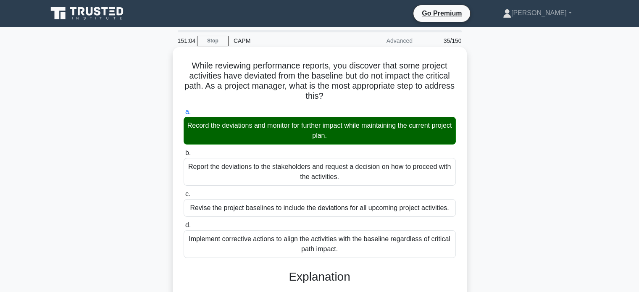
scroll to position [235, 0]
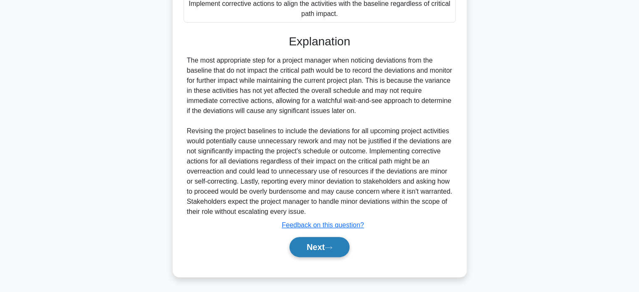
click at [327, 253] on button "Next" at bounding box center [319, 247] width 60 height 20
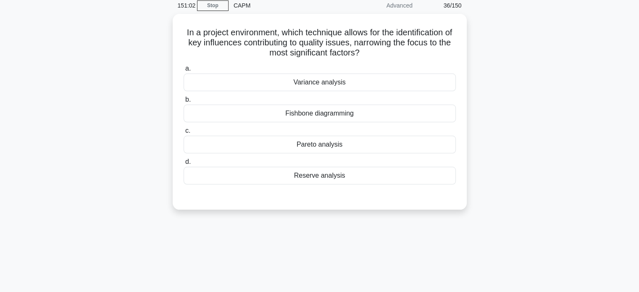
scroll to position [0, 0]
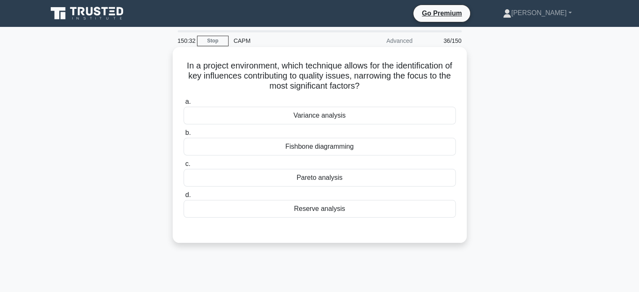
click at [332, 150] on div "Fishbone diagramming" at bounding box center [319, 147] width 272 height 18
click at [183, 136] on input "b. Fishbone diagramming" at bounding box center [183, 132] width 0 height 5
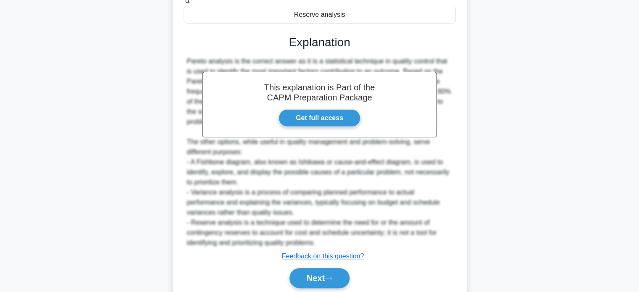
scroll to position [226, 0]
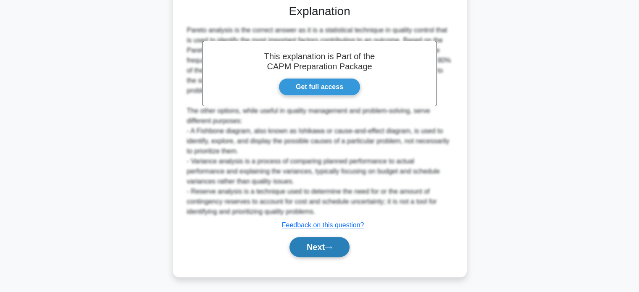
click at [319, 248] on button "Next" at bounding box center [319, 247] width 60 height 20
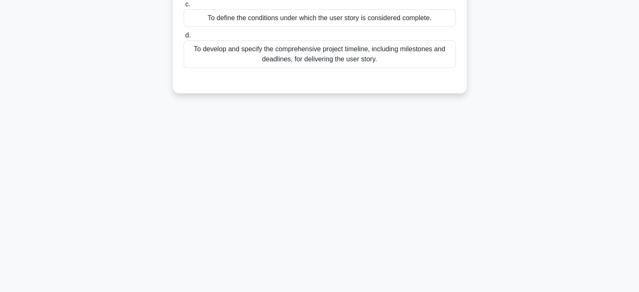
scroll to position [0, 0]
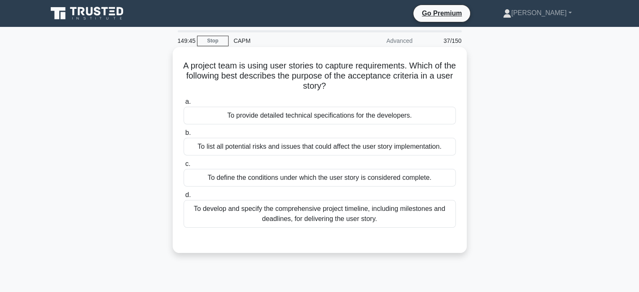
click at [342, 178] on div "To define the conditions under which the user story is considered complete." at bounding box center [319, 178] width 272 height 18
click at [183, 167] on input "c. To define the conditions under which the user story is considered complete." at bounding box center [183, 163] width 0 height 5
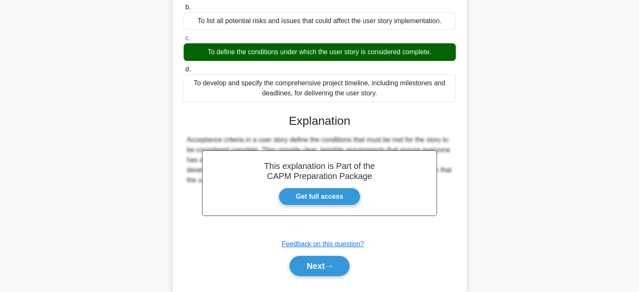
scroll to position [162, 0]
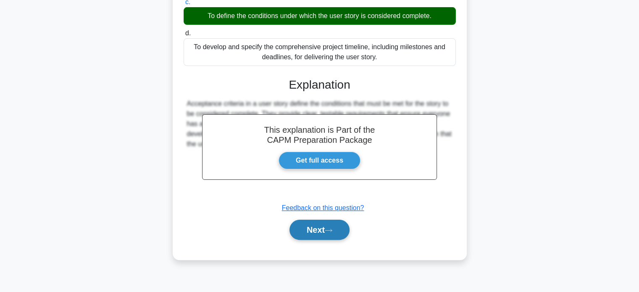
click at [319, 230] on button "Next" at bounding box center [319, 230] width 60 height 20
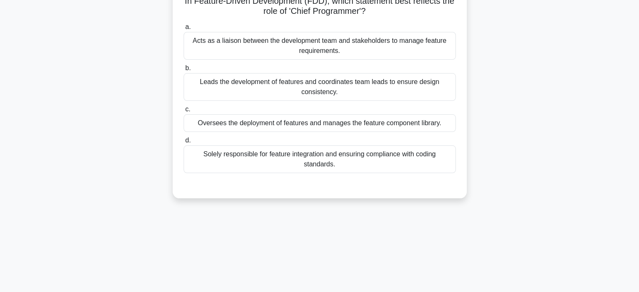
scroll to position [0, 0]
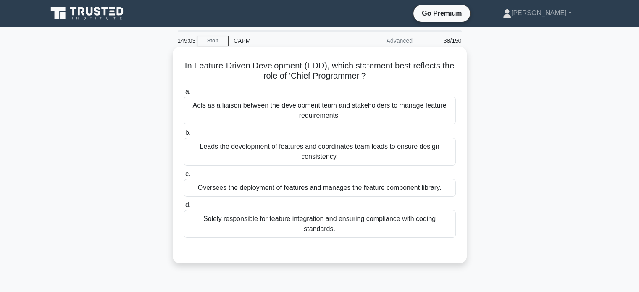
click at [297, 153] on div "Leads the development of features and coordinates team leads to ensure design c…" at bounding box center [319, 152] width 272 height 28
click at [183, 136] on input "b. Leads the development of features and coordinates team leads to ensure desig…" at bounding box center [183, 132] width 0 height 5
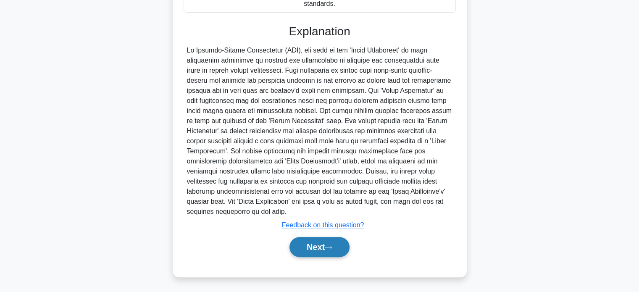
click at [312, 246] on button "Next" at bounding box center [319, 247] width 60 height 20
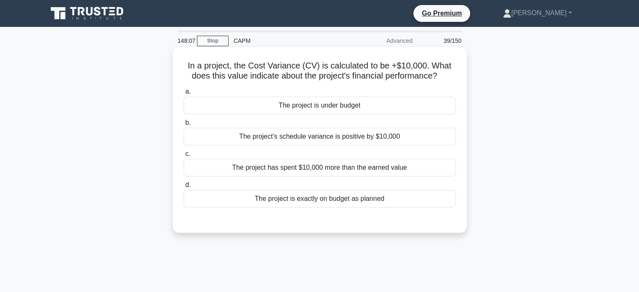
click at [352, 170] on div "The project has spent $10,000 more than the earned value" at bounding box center [319, 168] width 272 height 18
click at [183, 157] on input "c. The project has spent $10,000 more than the earned value" at bounding box center [183, 153] width 0 height 5
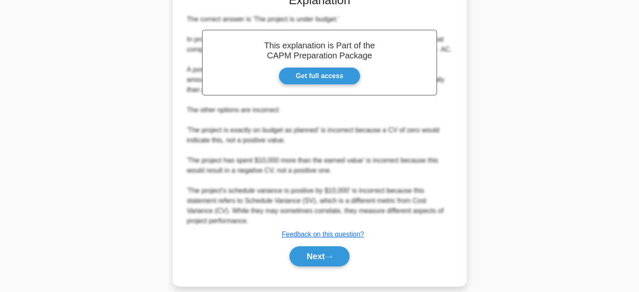
scroll to position [236, 0]
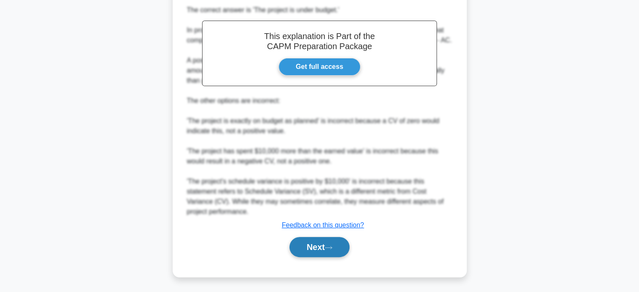
click at [313, 245] on button "Next" at bounding box center [319, 247] width 60 height 20
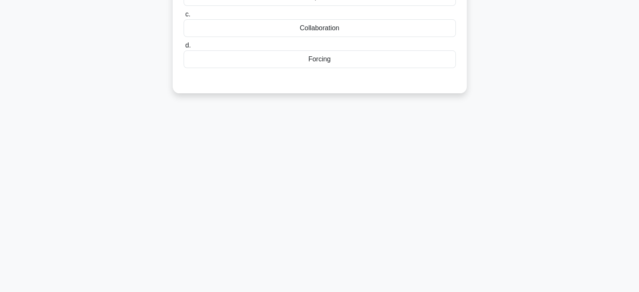
scroll to position [0, 0]
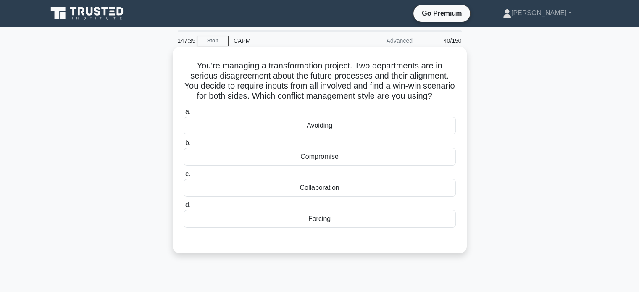
click at [332, 195] on div "Collaboration" at bounding box center [319, 188] width 272 height 18
click at [183, 177] on input "c. Collaboration" at bounding box center [183, 173] width 0 height 5
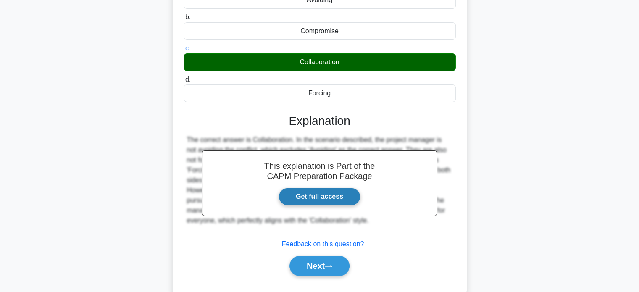
scroll to position [162, 0]
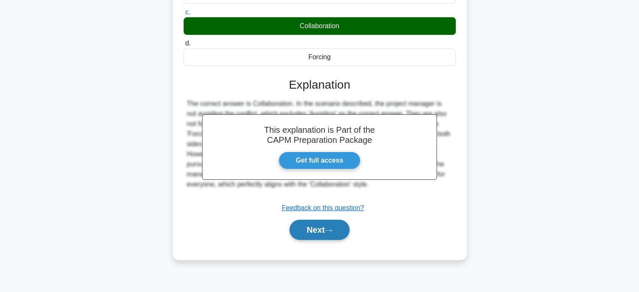
click at [322, 236] on button "Next" at bounding box center [319, 230] width 60 height 20
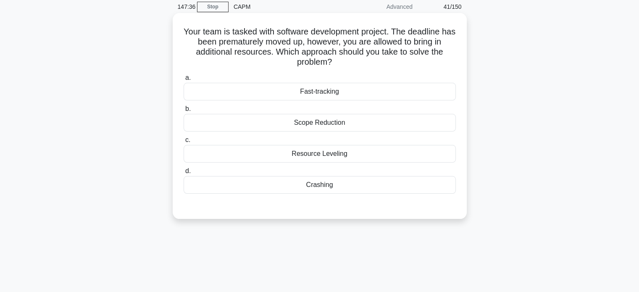
scroll to position [0, 0]
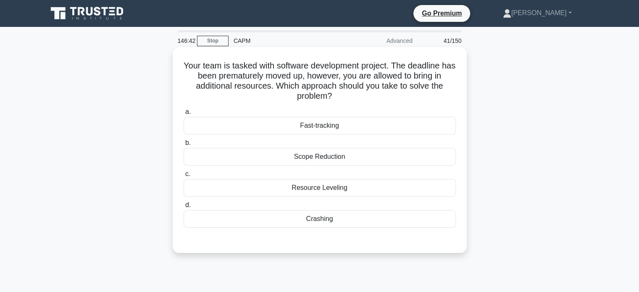
click at [324, 129] on div "Fast-tracking" at bounding box center [319, 126] width 272 height 18
click at [183, 115] on input "a. Fast-tracking" at bounding box center [183, 111] width 0 height 5
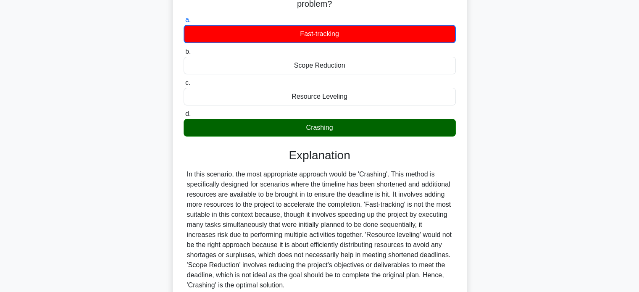
scroll to position [126, 0]
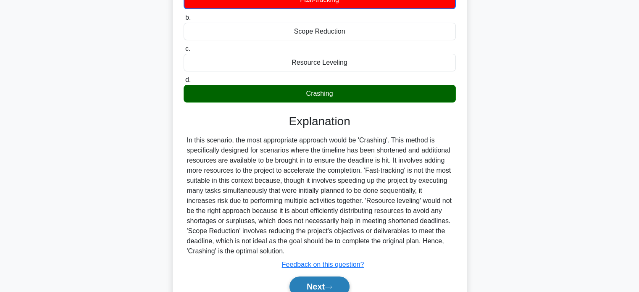
click at [320, 285] on button "Next" at bounding box center [319, 286] width 60 height 20
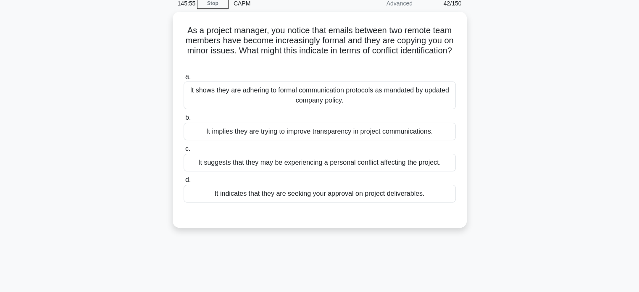
scroll to position [0, 0]
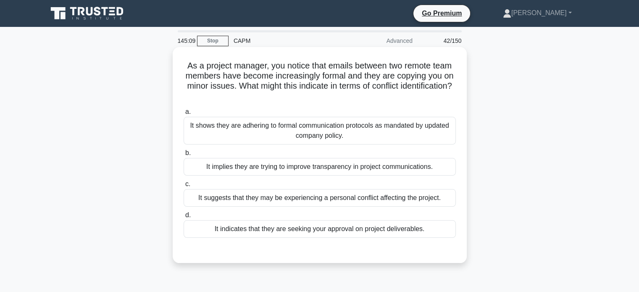
click at [359, 199] on div "It suggests that they may be experiencing a personal conflict affecting the pro…" at bounding box center [319, 198] width 272 height 18
click at [183, 187] on input "c. It suggests that they may be experiencing a personal conflict affecting the …" at bounding box center [183, 183] width 0 height 5
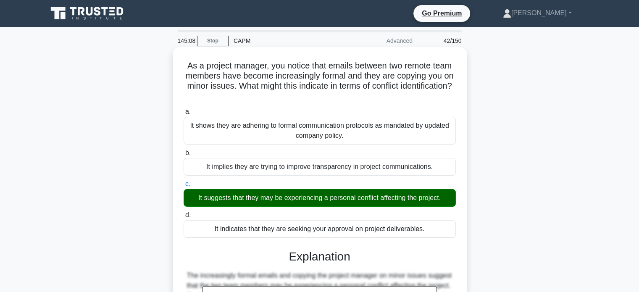
scroll to position [162, 0]
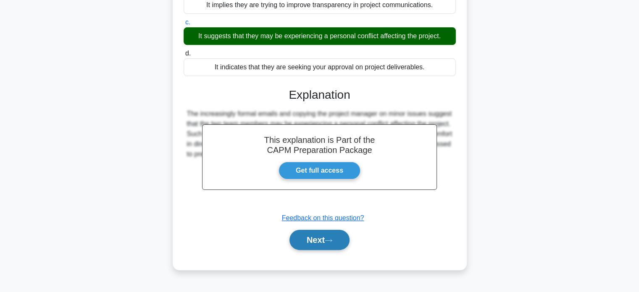
click at [317, 235] on button "Next" at bounding box center [319, 240] width 60 height 20
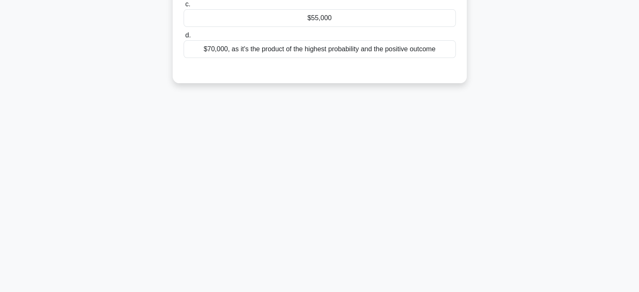
scroll to position [0, 0]
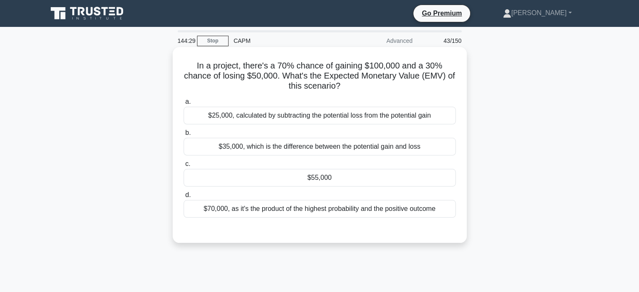
click at [337, 179] on div "$55,000" at bounding box center [319, 178] width 272 height 18
click at [183, 167] on input "c. $55,000" at bounding box center [183, 163] width 0 height 5
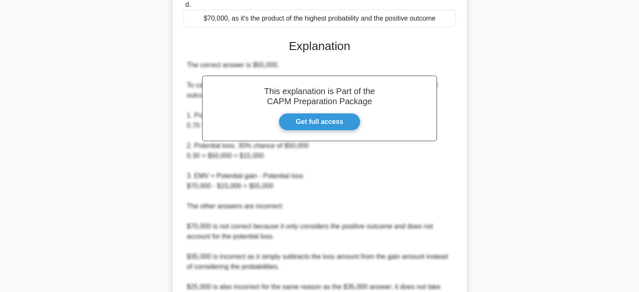
scroll to position [275, 0]
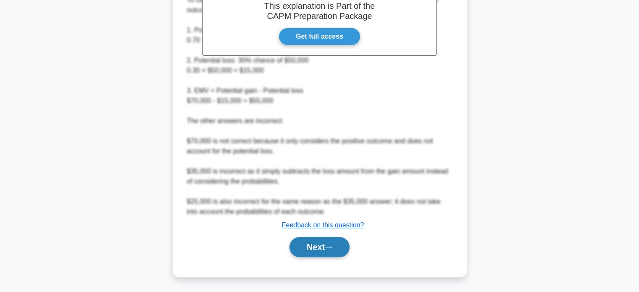
click at [323, 242] on button "Next" at bounding box center [319, 247] width 60 height 20
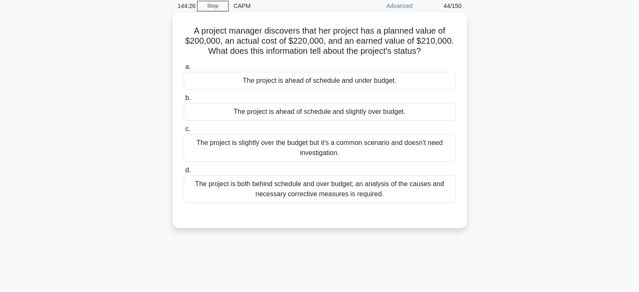
scroll to position [0, 0]
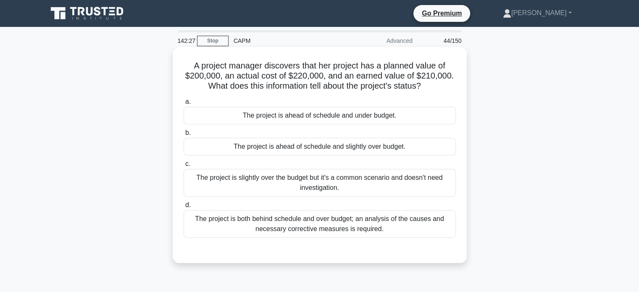
click at [342, 116] on div "The project is ahead of schedule and under budget." at bounding box center [319, 116] width 272 height 18
click at [183, 105] on input "a. The project is ahead of schedule and under budget." at bounding box center [183, 101] width 0 height 5
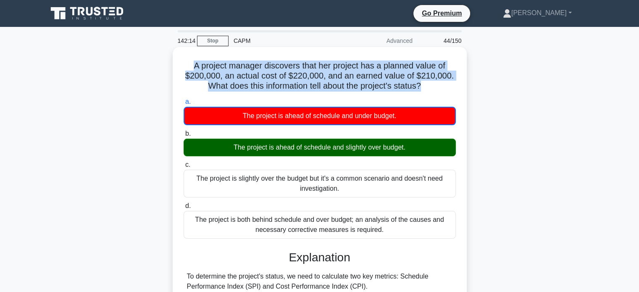
drag, startPoint x: 424, startPoint y: 88, endPoint x: 186, endPoint y: 69, distance: 239.2
click at [186, 69] on h5 "A project manager discovers that her project has a planned value of $200,000, a…" at bounding box center [320, 75] width 274 height 31
copy h5 "A project manager discovers that her project has a planned value of $200,000, a…"
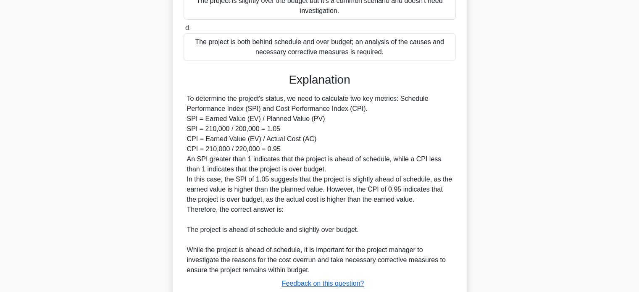
scroll to position [236, 0]
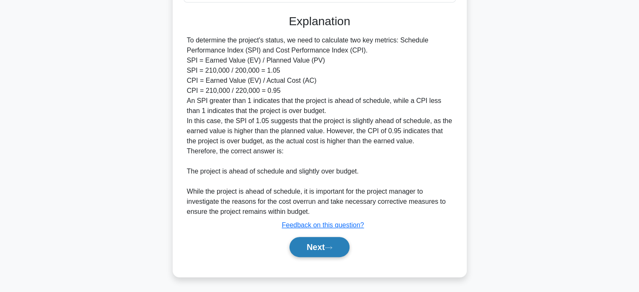
click at [325, 246] on button "Next" at bounding box center [319, 247] width 60 height 20
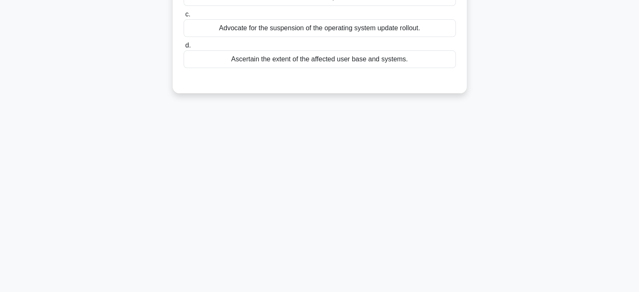
scroll to position [0, 0]
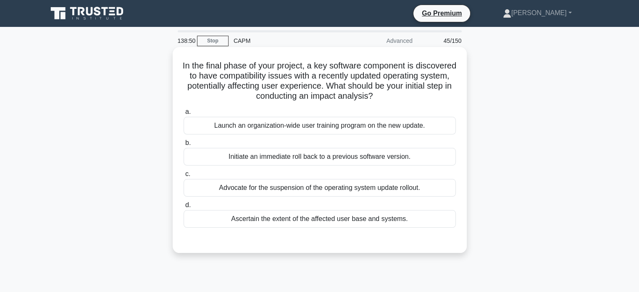
click at [331, 221] on div "Ascertain the extent of the affected user base and systems." at bounding box center [319, 219] width 272 height 18
click at [183, 208] on input "d. Ascertain the extent of the affected user base and systems." at bounding box center [183, 204] width 0 height 5
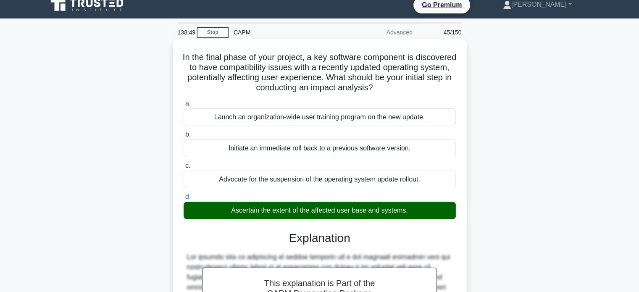
scroll to position [185, 0]
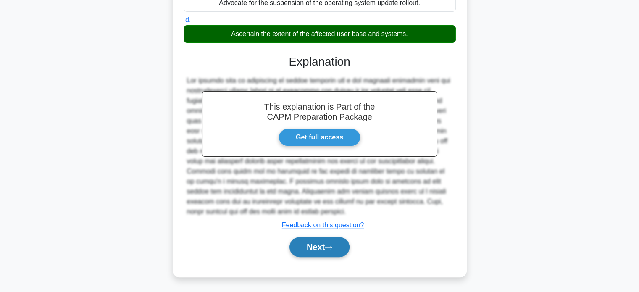
click at [319, 244] on button "Next" at bounding box center [319, 247] width 60 height 20
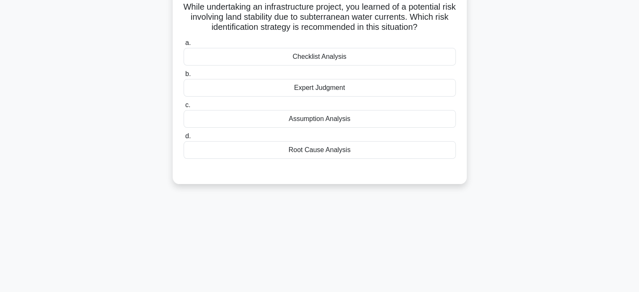
scroll to position [0, 0]
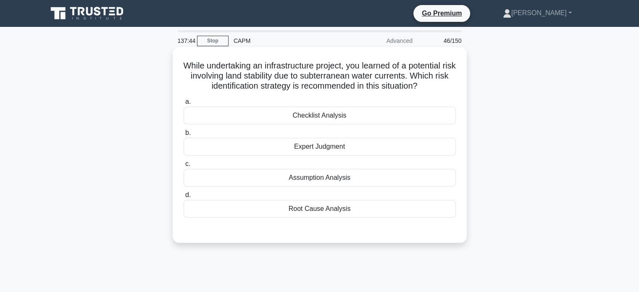
click at [324, 116] on div "Checklist Analysis" at bounding box center [319, 116] width 272 height 18
click at [183, 105] on input "a. Checklist Analysis" at bounding box center [183, 101] width 0 height 5
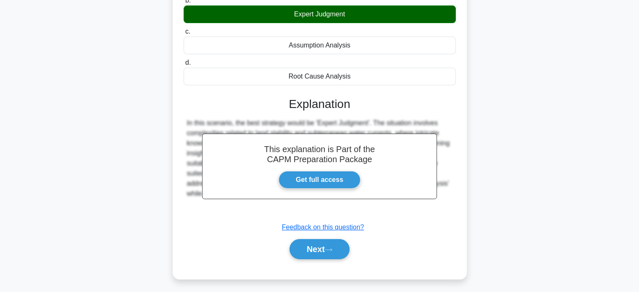
scroll to position [162, 0]
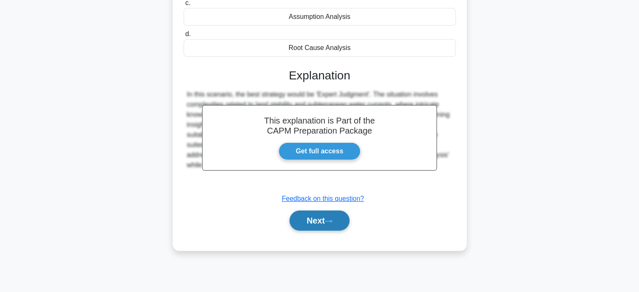
click at [323, 217] on button "Next" at bounding box center [319, 220] width 60 height 20
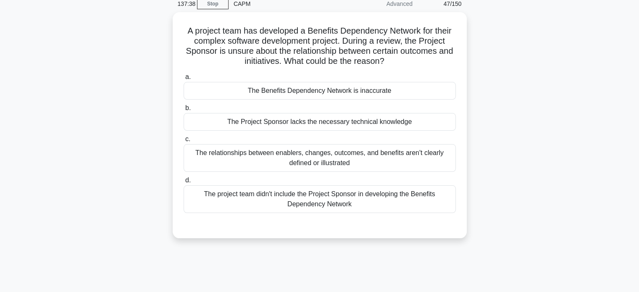
scroll to position [0, 0]
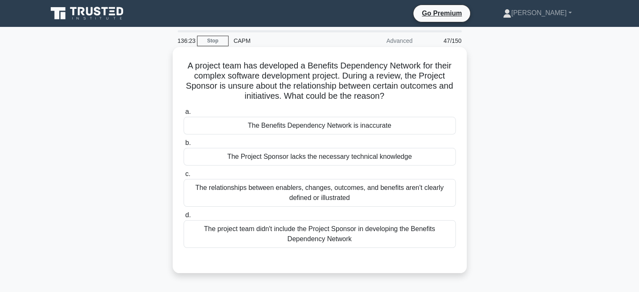
click at [333, 196] on div "The relationships between enablers, changes, outcomes, and benefits aren't clea…" at bounding box center [319, 193] width 272 height 28
click at [183, 177] on input "c. The relationships between enablers, changes, outcomes, and benefits aren't c…" at bounding box center [183, 173] width 0 height 5
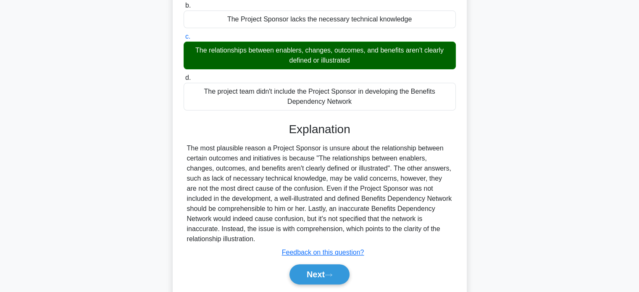
scroll to position [162, 0]
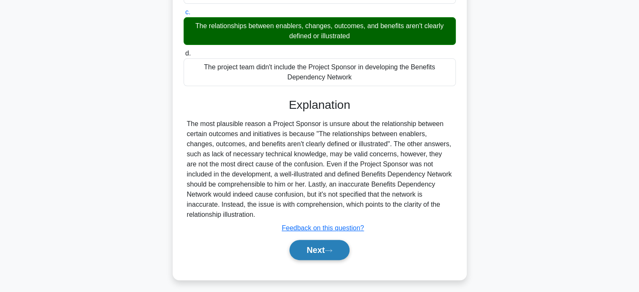
click at [324, 241] on button "Next" at bounding box center [319, 250] width 60 height 20
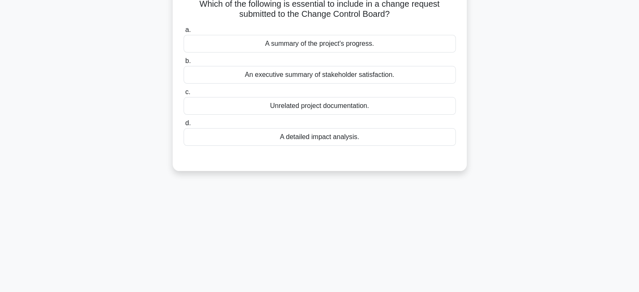
scroll to position [0, 0]
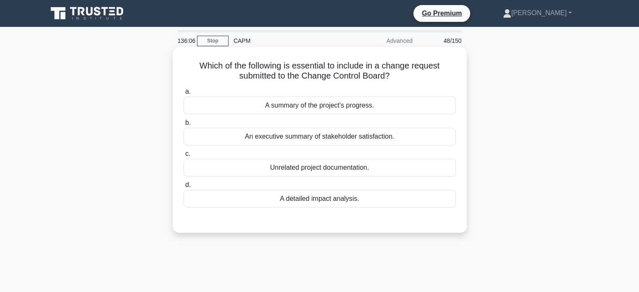
click at [339, 205] on div "A detailed impact analysis." at bounding box center [319, 199] width 272 height 18
click at [183, 188] on input "d. A detailed impact analysis." at bounding box center [183, 184] width 0 height 5
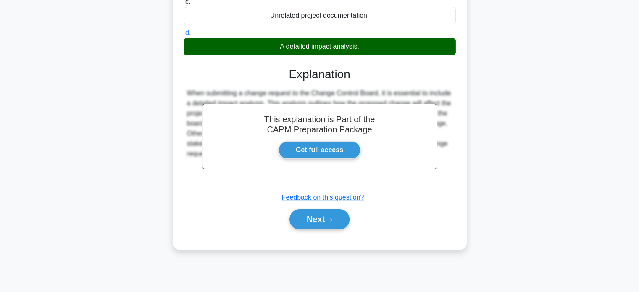
scroll to position [162, 0]
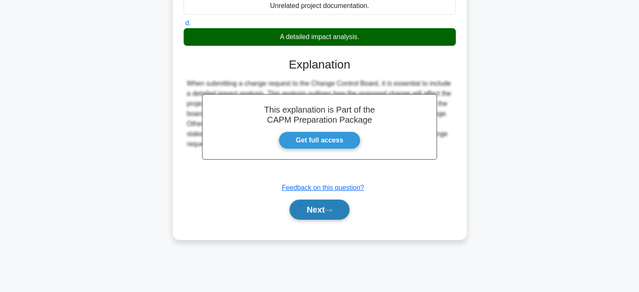
click at [327, 210] on button "Next" at bounding box center [319, 209] width 60 height 20
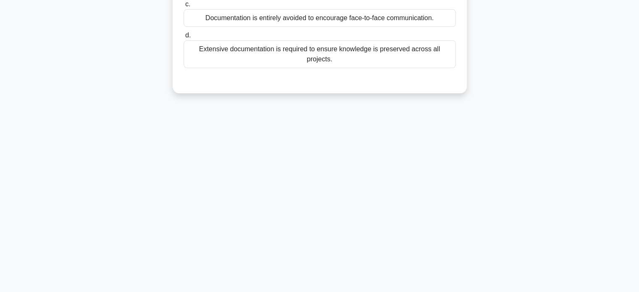
scroll to position [0, 0]
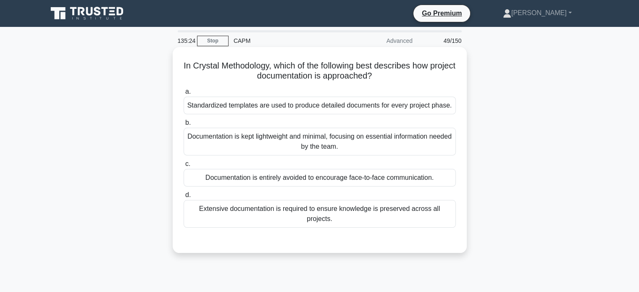
click at [385, 107] on div "Standardized templates are used to produce detailed documents for every project…" at bounding box center [319, 106] width 272 height 18
click at [183, 94] on input "a. Standardized templates are used to produce detailed documents for every proj…" at bounding box center [183, 91] width 0 height 5
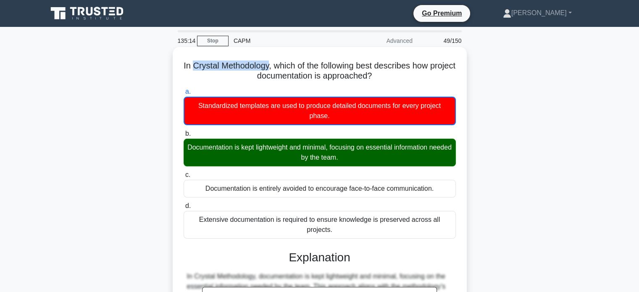
drag, startPoint x: 204, startPoint y: 68, endPoint x: 281, endPoint y: 68, distance: 77.7
click at [281, 68] on h5 "In Crystal Methodology, which of the following best describes how project docum…" at bounding box center [320, 70] width 274 height 21
copy h5 "Crystal Methodology"
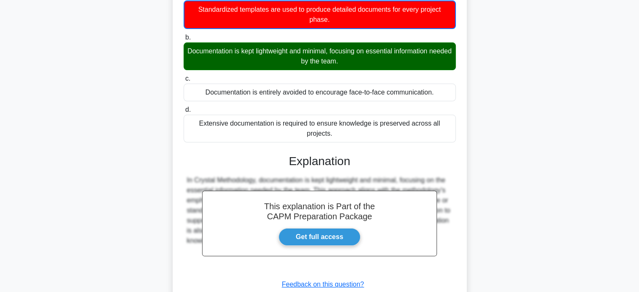
scroll to position [162, 0]
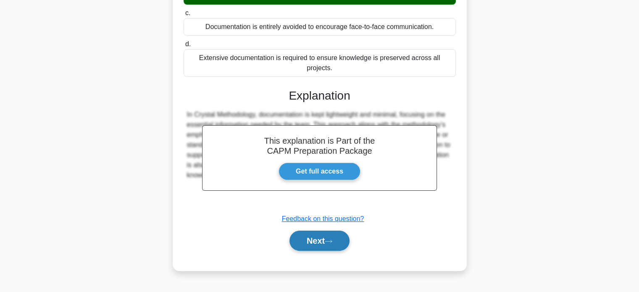
click at [324, 230] on button "Next" at bounding box center [319, 240] width 60 height 20
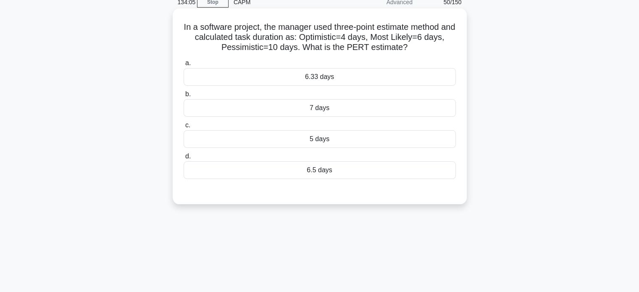
scroll to position [0, 0]
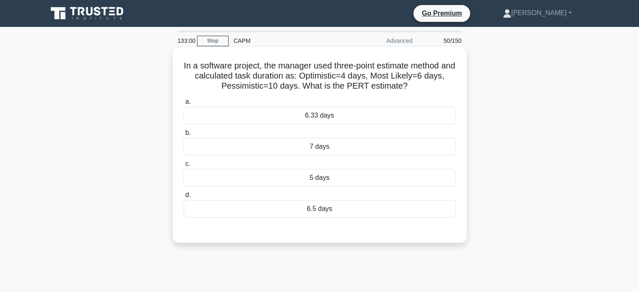
click at [322, 114] on div "6.33 days" at bounding box center [319, 116] width 272 height 18
click at [183, 105] on input "a. 6.33 days" at bounding box center [183, 101] width 0 height 5
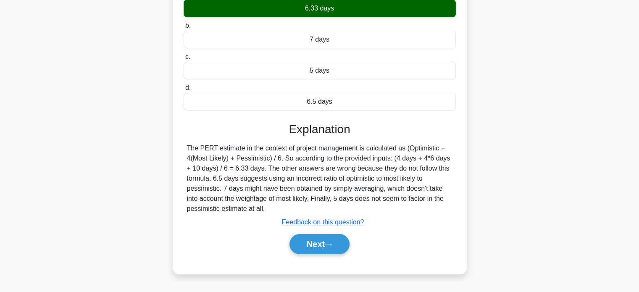
scroll to position [126, 0]
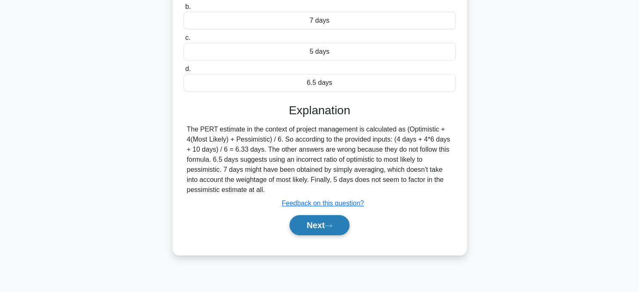
click at [321, 225] on button "Next" at bounding box center [319, 225] width 60 height 20
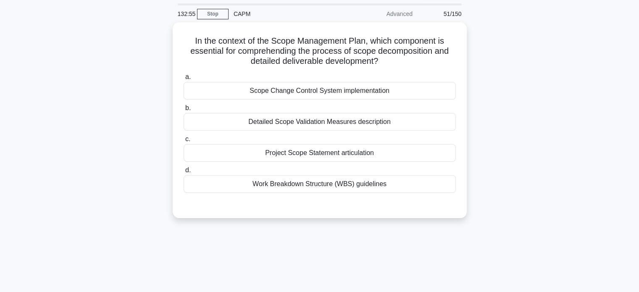
scroll to position [0, 0]
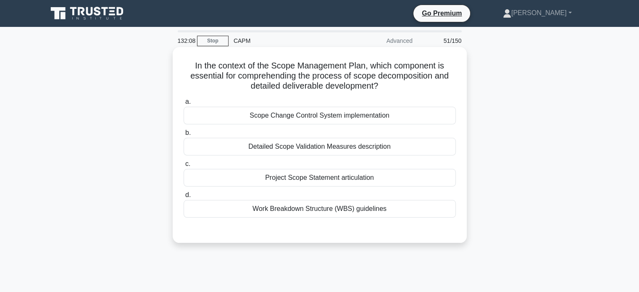
click at [364, 176] on div "Project Scope Statement articulation" at bounding box center [319, 178] width 272 height 18
click at [183, 167] on input "c. Project Scope Statement articulation" at bounding box center [183, 163] width 0 height 5
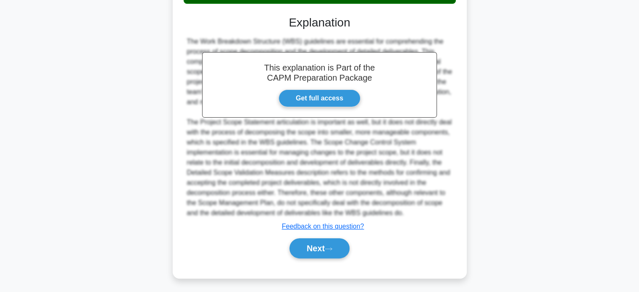
scroll to position [216, 0]
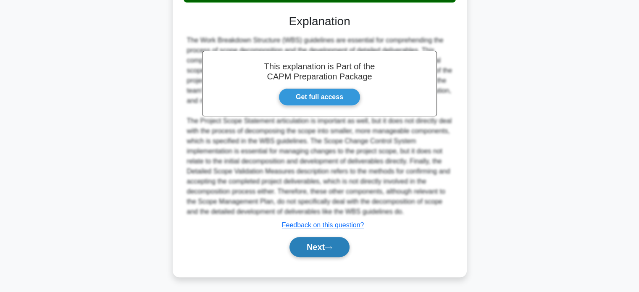
click at [316, 246] on button "Next" at bounding box center [319, 247] width 60 height 20
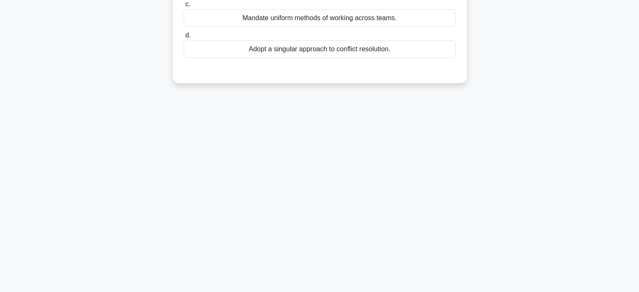
scroll to position [0, 0]
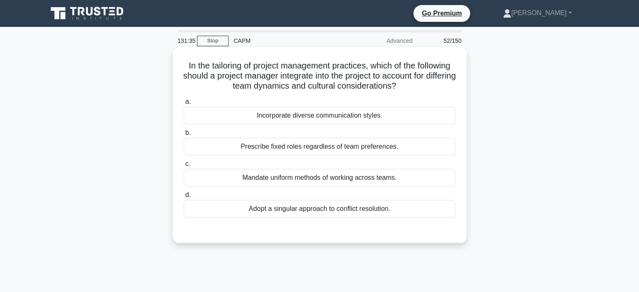
click at [353, 118] on div "Incorporate diverse communication styles." at bounding box center [319, 116] width 272 height 18
click at [183, 105] on input "a. Incorporate diverse communication styles." at bounding box center [183, 101] width 0 height 5
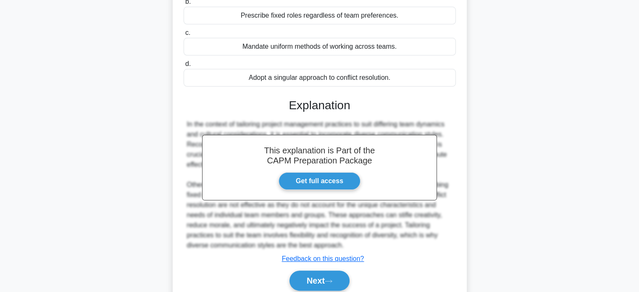
scroll to position [165, 0]
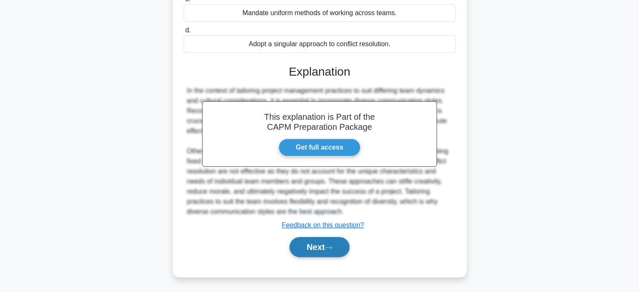
click at [325, 250] on button "Next" at bounding box center [319, 247] width 60 height 20
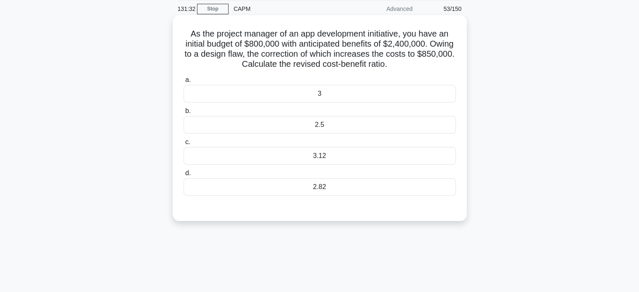
scroll to position [0, 0]
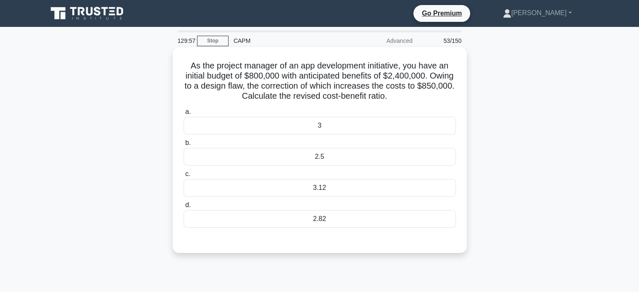
click at [324, 220] on div "2.82" at bounding box center [319, 219] width 272 height 18
click at [183, 208] on input "d. 2.82" at bounding box center [183, 204] width 0 height 5
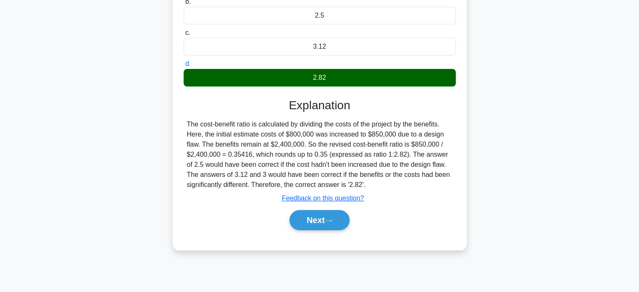
scroll to position [162, 0]
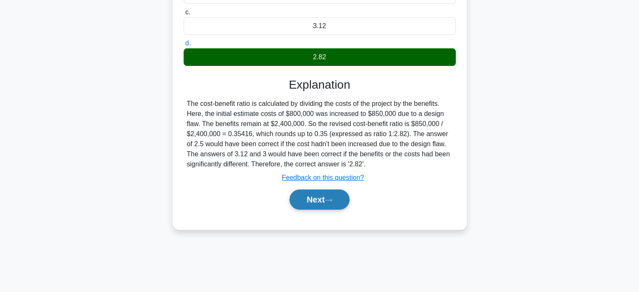
click at [318, 197] on button "Next" at bounding box center [319, 199] width 60 height 20
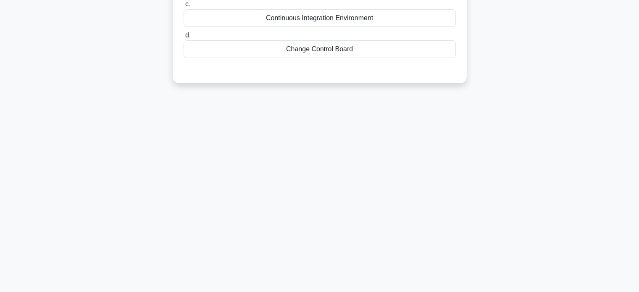
scroll to position [0, 0]
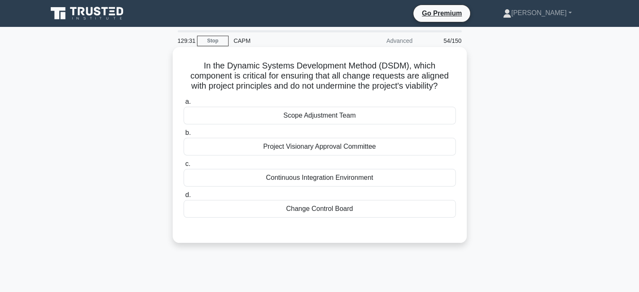
click at [324, 212] on div "Change Control Board" at bounding box center [319, 209] width 272 height 18
click at [183, 198] on input "d. Change Control Board" at bounding box center [183, 194] width 0 height 5
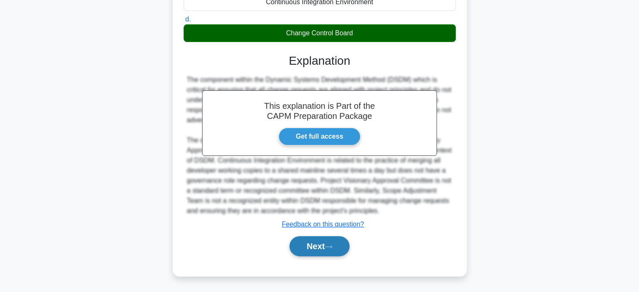
click at [321, 246] on button "Next" at bounding box center [319, 246] width 60 height 20
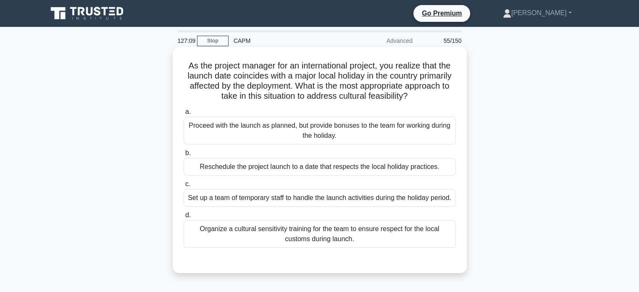
click at [400, 167] on div "Reschedule the project launch to a date that respects the local holiday practic…" at bounding box center [319, 167] width 272 height 18
click at [183, 156] on input "b. Reschedule the project launch to a date that respects the local holiday prac…" at bounding box center [183, 152] width 0 height 5
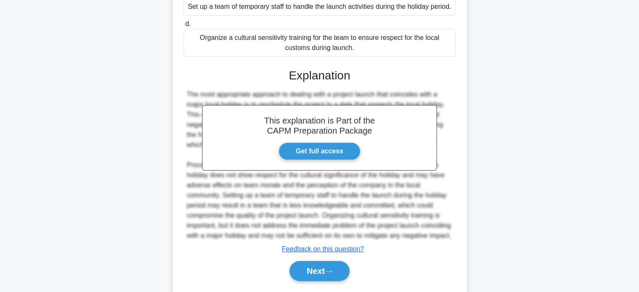
scroll to position [235, 0]
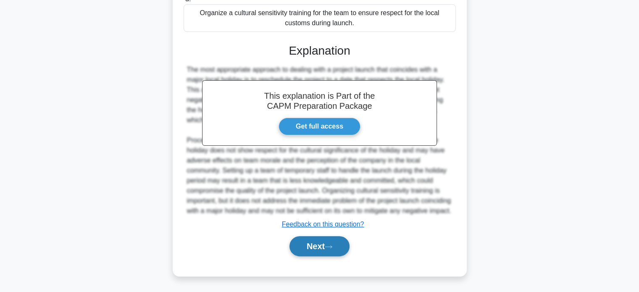
click at [331, 247] on icon at bounding box center [328, 246] width 8 height 5
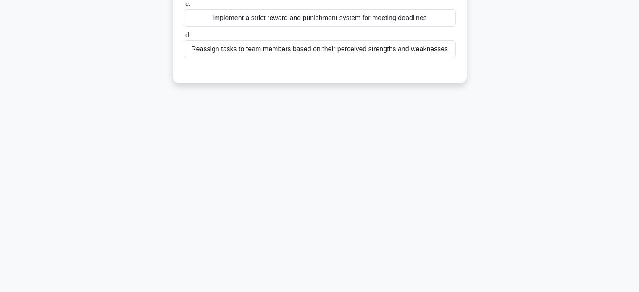
scroll to position [0, 0]
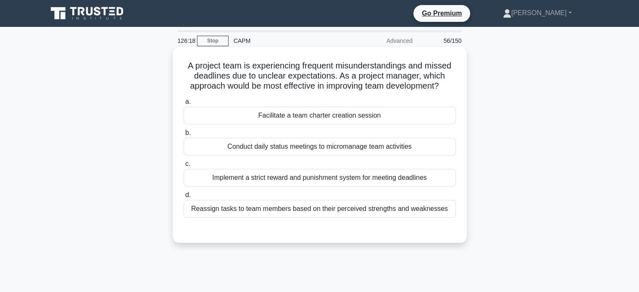
click at [314, 115] on div "Facilitate a team charter creation session" at bounding box center [319, 116] width 272 height 18
click at [183, 105] on input "a. Facilitate a team charter creation session" at bounding box center [183, 101] width 0 height 5
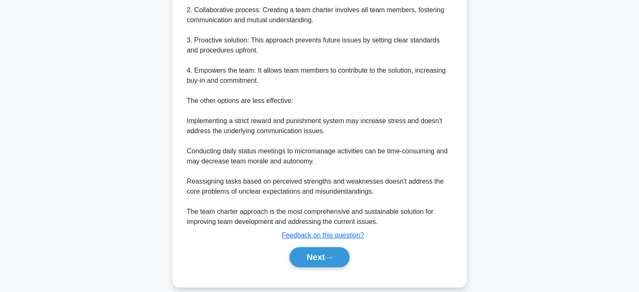
scroll to position [326, 0]
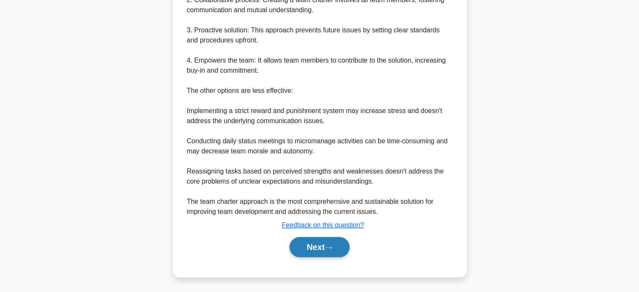
click at [321, 248] on button "Next" at bounding box center [319, 247] width 60 height 20
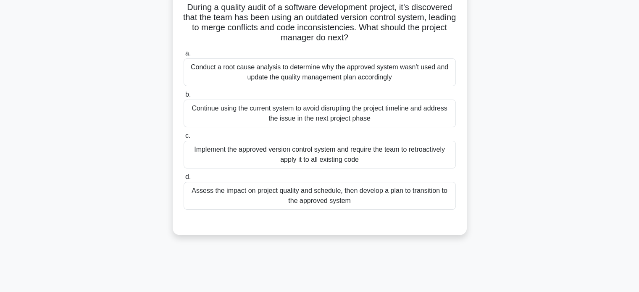
scroll to position [0, 0]
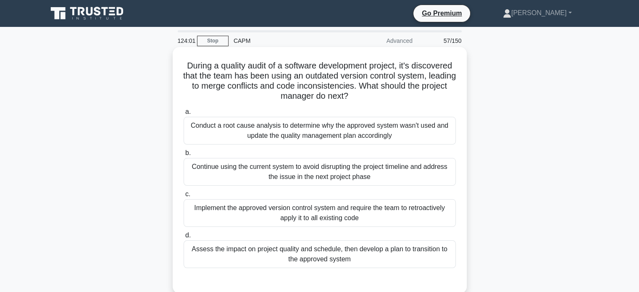
click at [360, 259] on div "Assess the impact on project quality and schedule, then develop a plan to trans…" at bounding box center [319, 254] width 272 height 28
click at [183, 238] on input "d. Assess the impact on project quality and schedule, then develop a plan to tr…" at bounding box center [183, 235] width 0 height 5
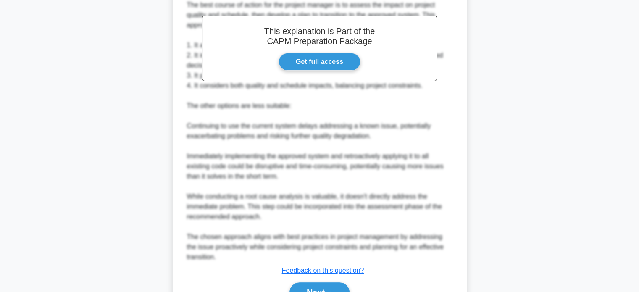
scroll to position [346, 0]
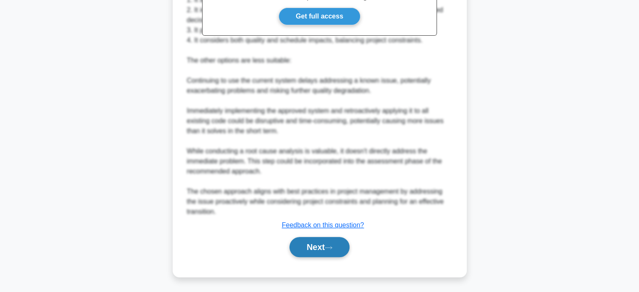
click at [327, 249] on button "Next" at bounding box center [319, 247] width 60 height 20
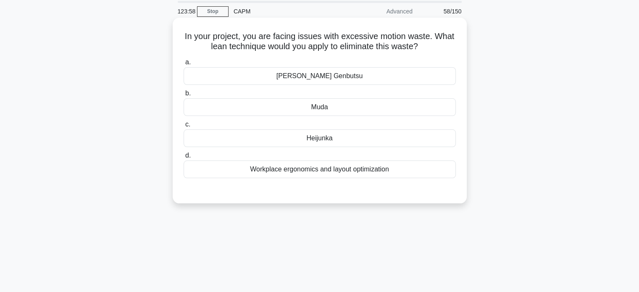
scroll to position [0, 0]
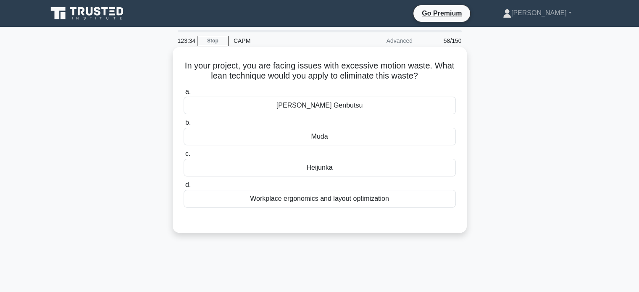
click at [329, 166] on div "Heijunka" at bounding box center [319, 168] width 272 height 18
click at [183, 157] on input "c. [GEOGRAPHIC_DATA]" at bounding box center [183, 153] width 0 height 5
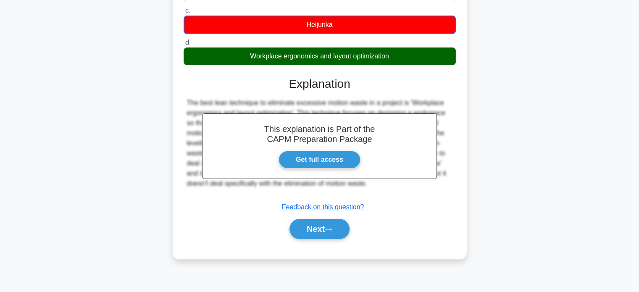
scroll to position [162, 0]
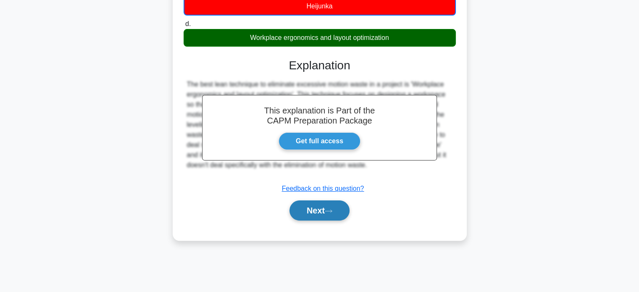
click at [319, 209] on button "Next" at bounding box center [319, 210] width 60 height 20
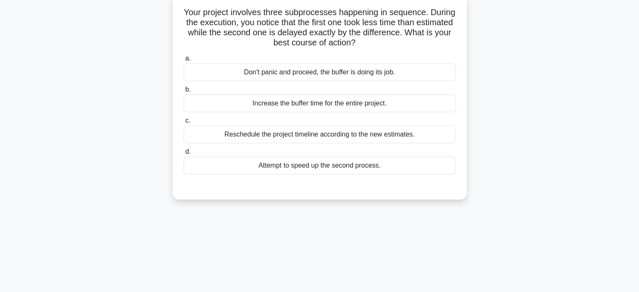
scroll to position [0, 0]
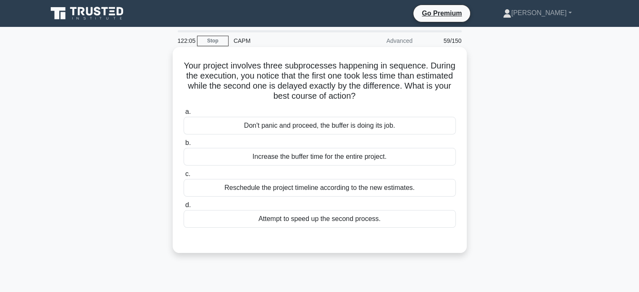
click at [372, 127] on div "Don't panic and proceed, the buffer is doing its job." at bounding box center [319, 126] width 272 height 18
click at [183, 115] on input "a. Don't panic and proceed, the buffer is doing its job." at bounding box center [183, 111] width 0 height 5
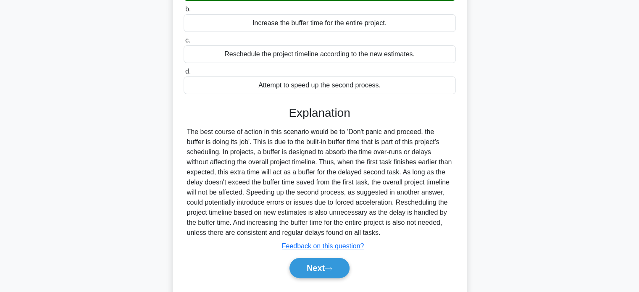
scroll to position [162, 0]
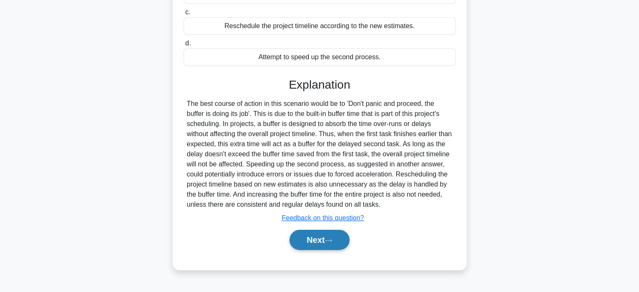
click at [316, 238] on button "Next" at bounding box center [319, 240] width 60 height 20
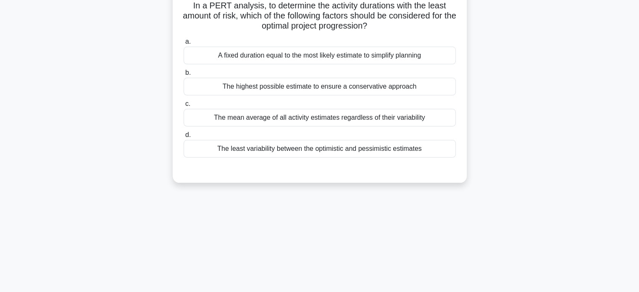
scroll to position [0, 0]
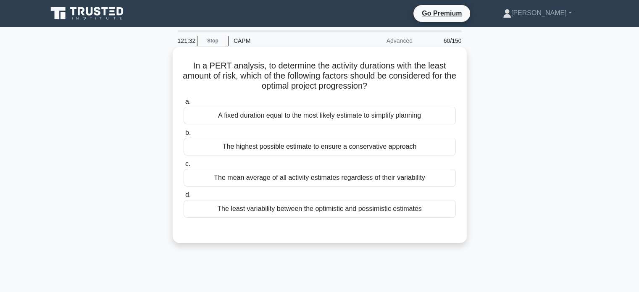
click at [373, 146] on div "The highest possible estimate to ensure a conservative approach" at bounding box center [319, 147] width 272 height 18
click at [183, 136] on input "b. The highest possible estimate to ensure a conservative approach" at bounding box center [183, 132] width 0 height 5
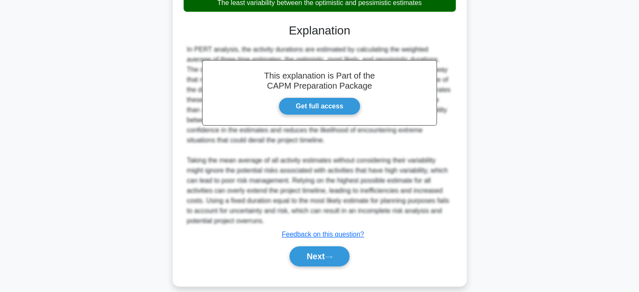
scroll to position [216, 0]
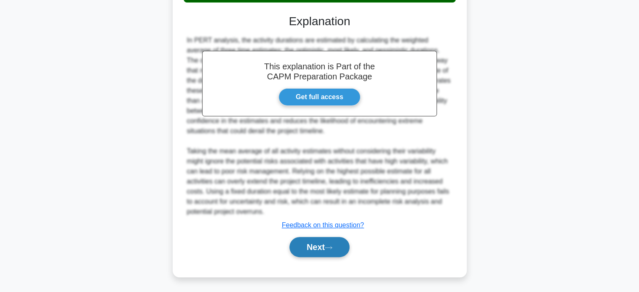
click at [326, 248] on button "Next" at bounding box center [319, 247] width 60 height 20
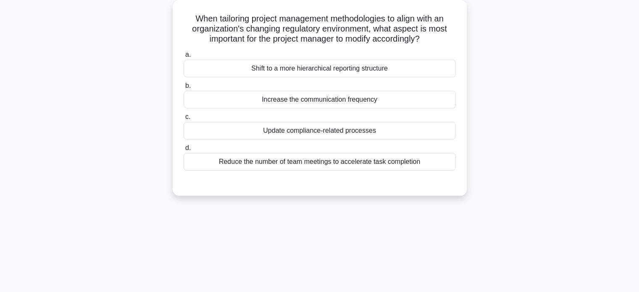
scroll to position [0, 0]
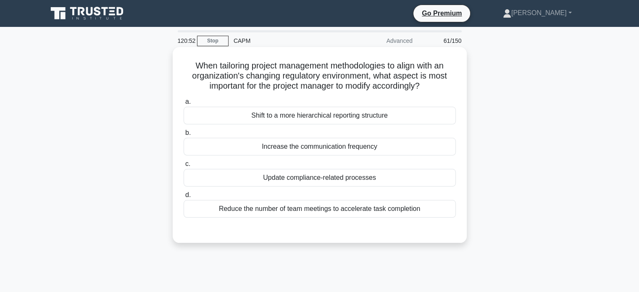
click at [356, 179] on div "Update compliance-related processes" at bounding box center [319, 178] width 272 height 18
click at [183, 167] on input "c. Update compliance-related processes" at bounding box center [183, 163] width 0 height 5
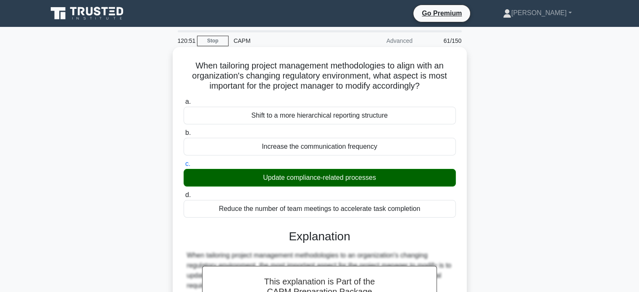
scroll to position [185, 0]
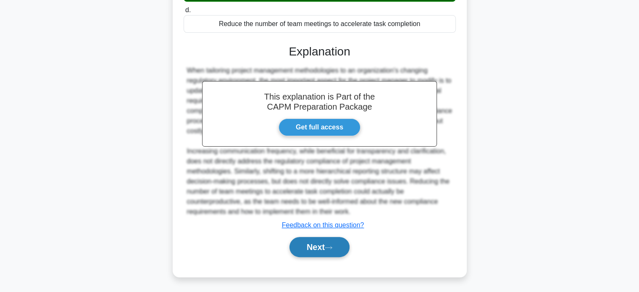
click at [332, 243] on button "Next" at bounding box center [319, 247] width 60 height 20
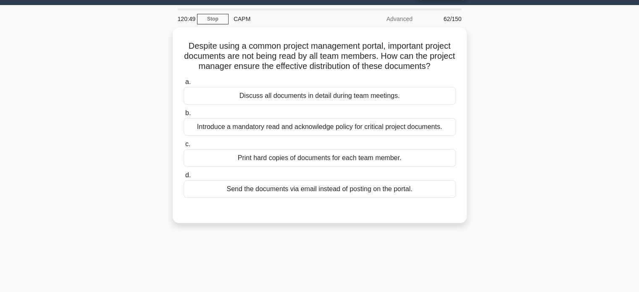
scroll to position [0, 0]
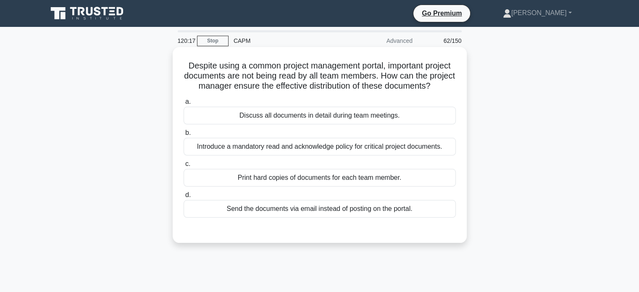
click at [387, 155] on div "Introduce a mandatory read and acknowledge policy for critical project document…" at bounding box center [319, 147] width 272 height 18
click at [183, 136] on input "b. Introduce a mandatory read and acknowledge policy for critical project docum…" at bounding box center [183, 132] width 0 height 5
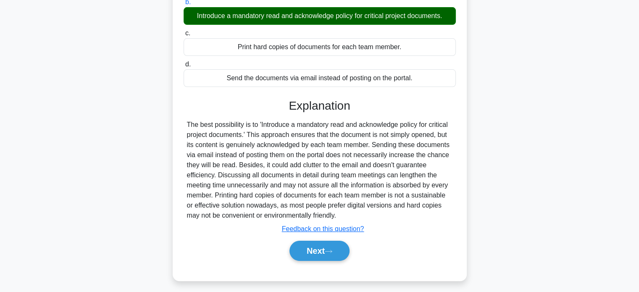
scroll to position [162, 0]
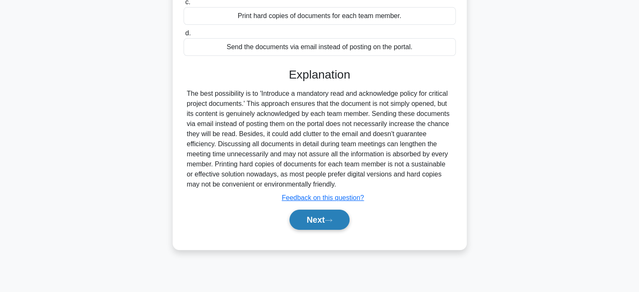
click at [323, 228] on button "Next" at bounding box center [319, 219] width 60 height 20
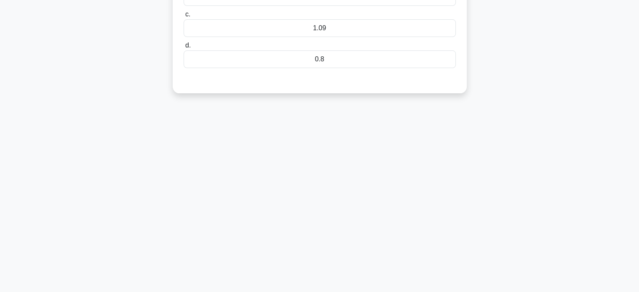
scroll to position [0, 0]
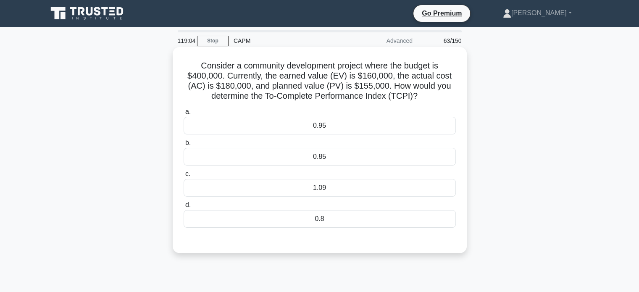
click at [327, 220] on div "0.8" at bounding box center [319, 219] width 272 height 18
click at [183, 208] on input "d. 0.8" at bounding box center [183, 204] width 0 height 5
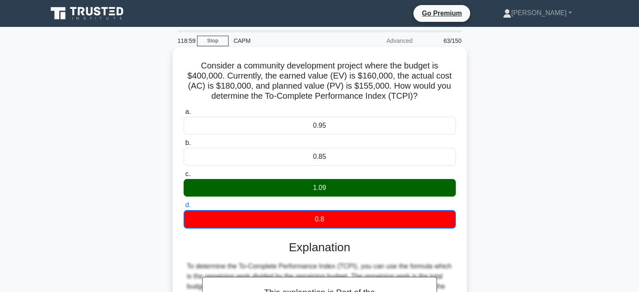
drag, startPoint x: 419, startPoint y: 95, endPoint x: 183, endPoint y: 68, distance: 237.5
click at [183, 68] on h5 "Consider a community development project where the budget is $400,000. Currentl…" at bounding box center [320, 80] width 274 height 41
copy h5 "Consider a community development project where the budget is $400,000. Currentl…"
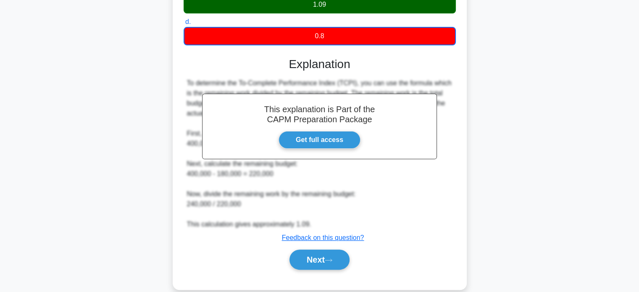
scroll to position [196, 0]
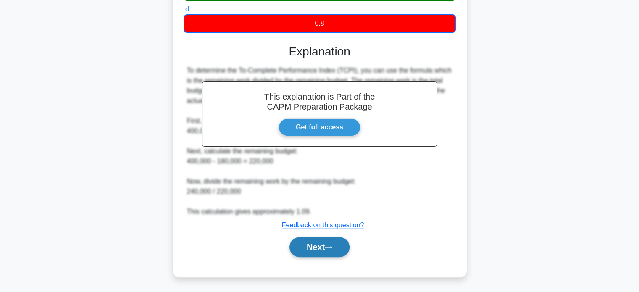
click at [321, 246] on button "Next" at bounding box center [319, 247] width 60 height 20
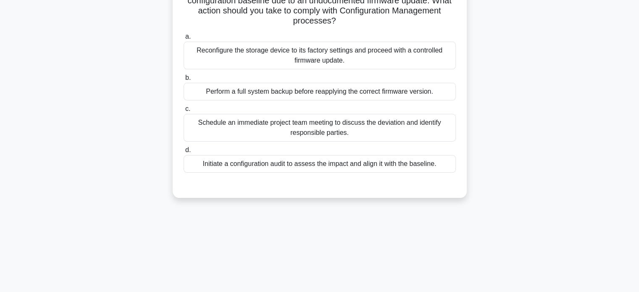
scroll to position [36, 0]
